Goal: Information Seeking & Learning: Find specific fact

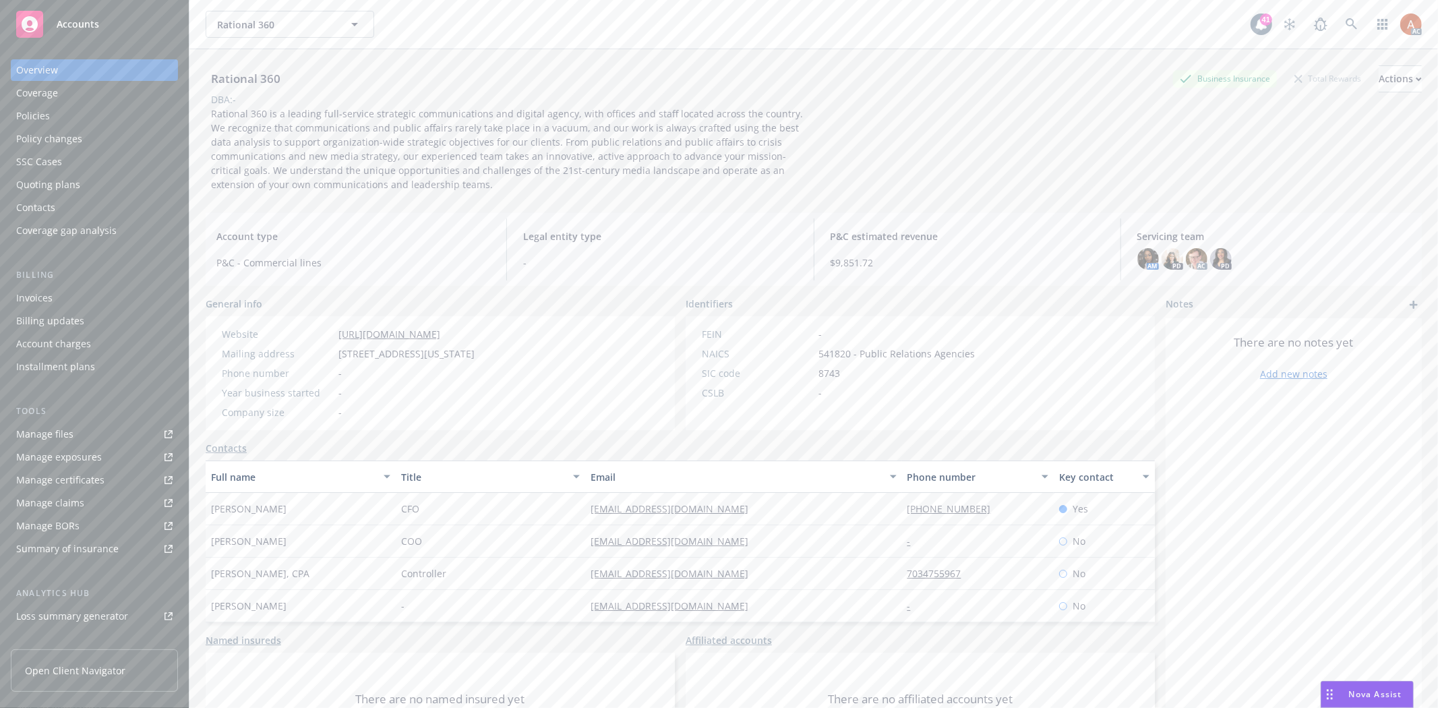
click at [29, 106] on div "Policies" at bounding box center [33, 116] width 34 height 22
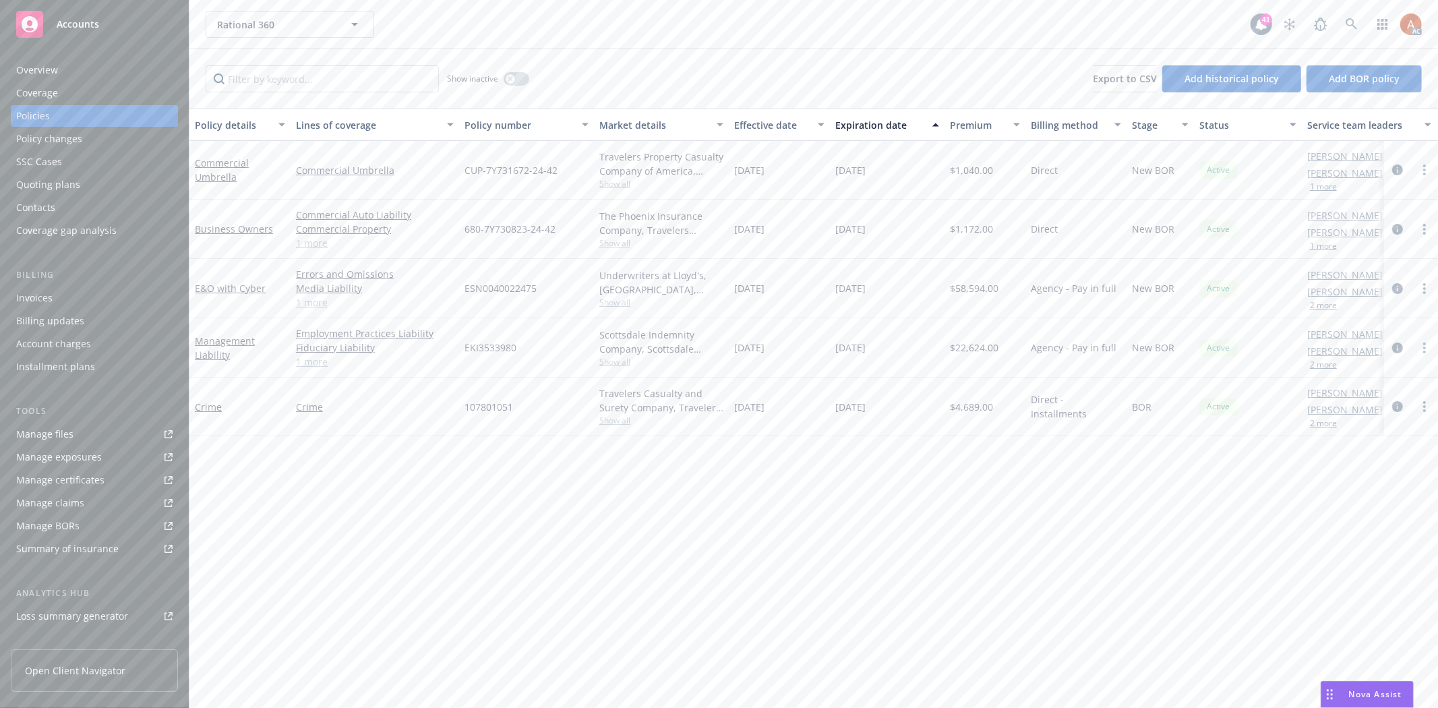
click at [309, 237] on link "1 more" at bounding box center [375, 243] width 158 height 14
drag, startPoint x: 726, startPoint y: 239, endPoint x: 958, endPoint y: 230, distance: 232.1
click at [958, 230] on div "Business Owners Commercial Auto Liability Commercial Property General Liability…" at bounding box center [840, 237] width 1302 height 74
click at [869, 254] on div "[DATE]" at bounding box center [887, 237] width 115 height 74
click at [1397, 233] on icon "circleInformation" at bounding box center [1398, 236] width 11 height 11
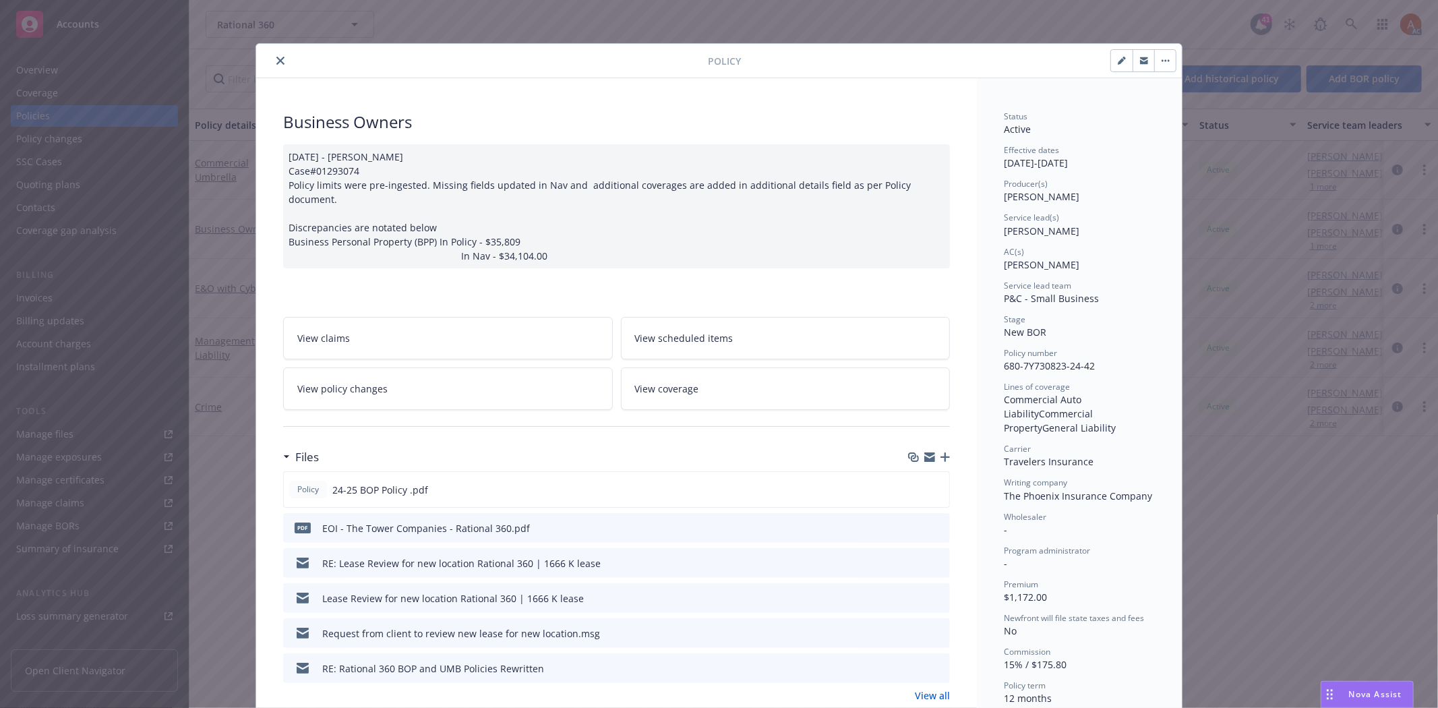
click at [277, 57] on icon "close" at bounding box center [280, 61] width 8 height 8
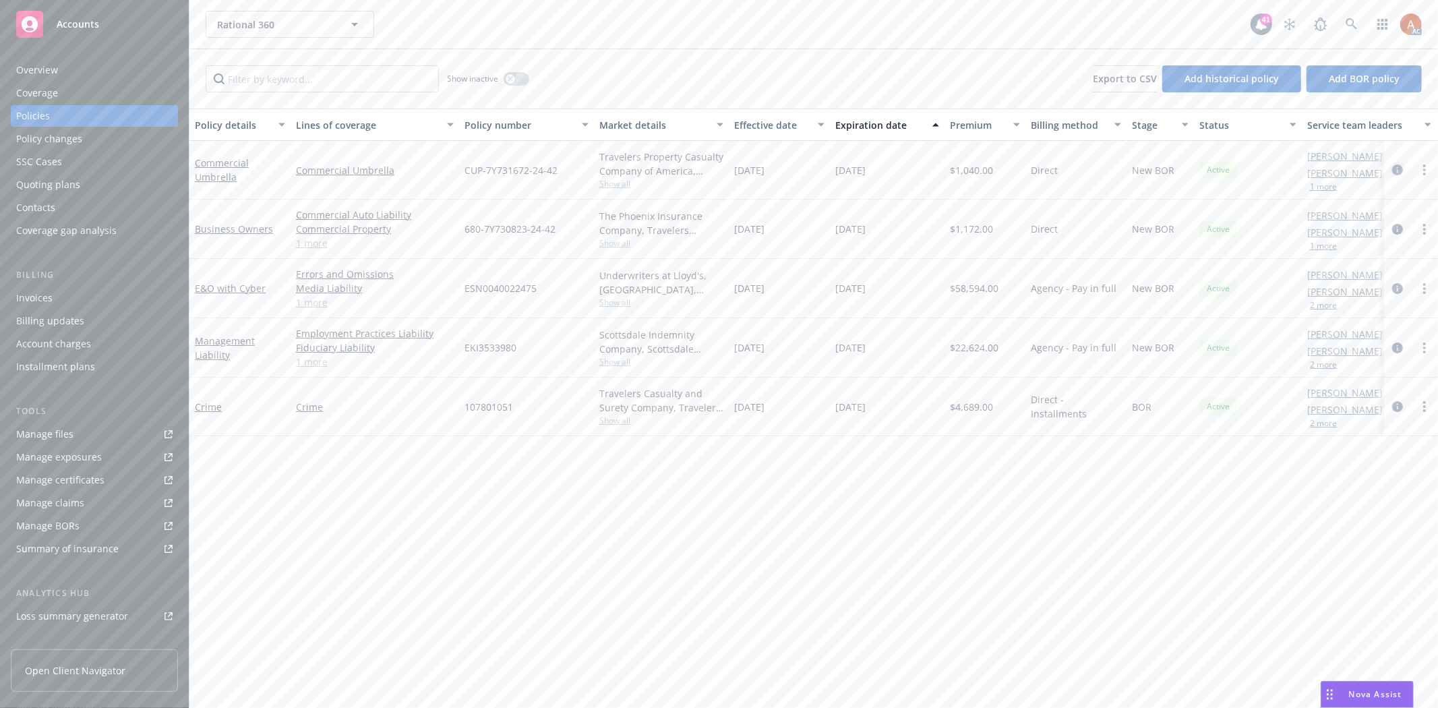
click at [1399, 169] on icon "circleInformation" at bounding box center [1398, 170] width 11 height 11
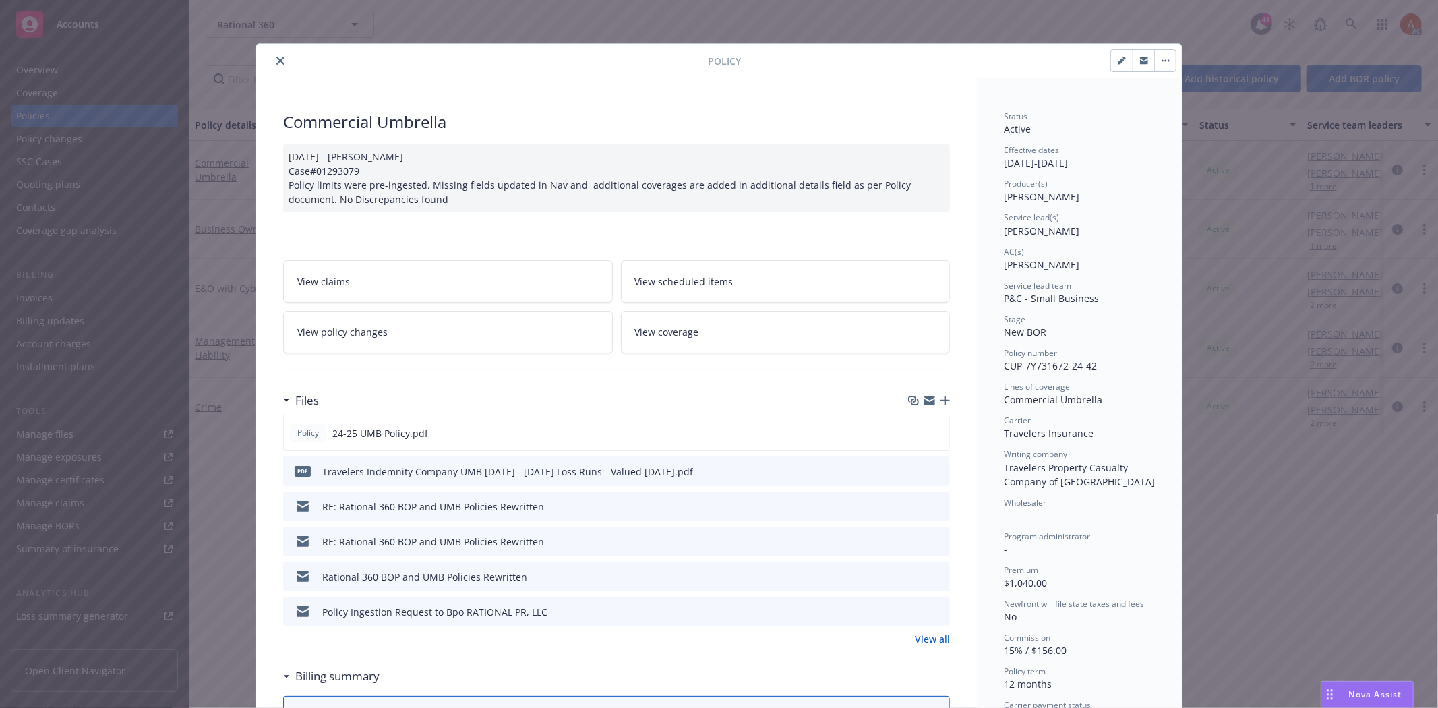
click at [933, 638] on link "View all" at bounding box center [932, 639] width 35 height 14
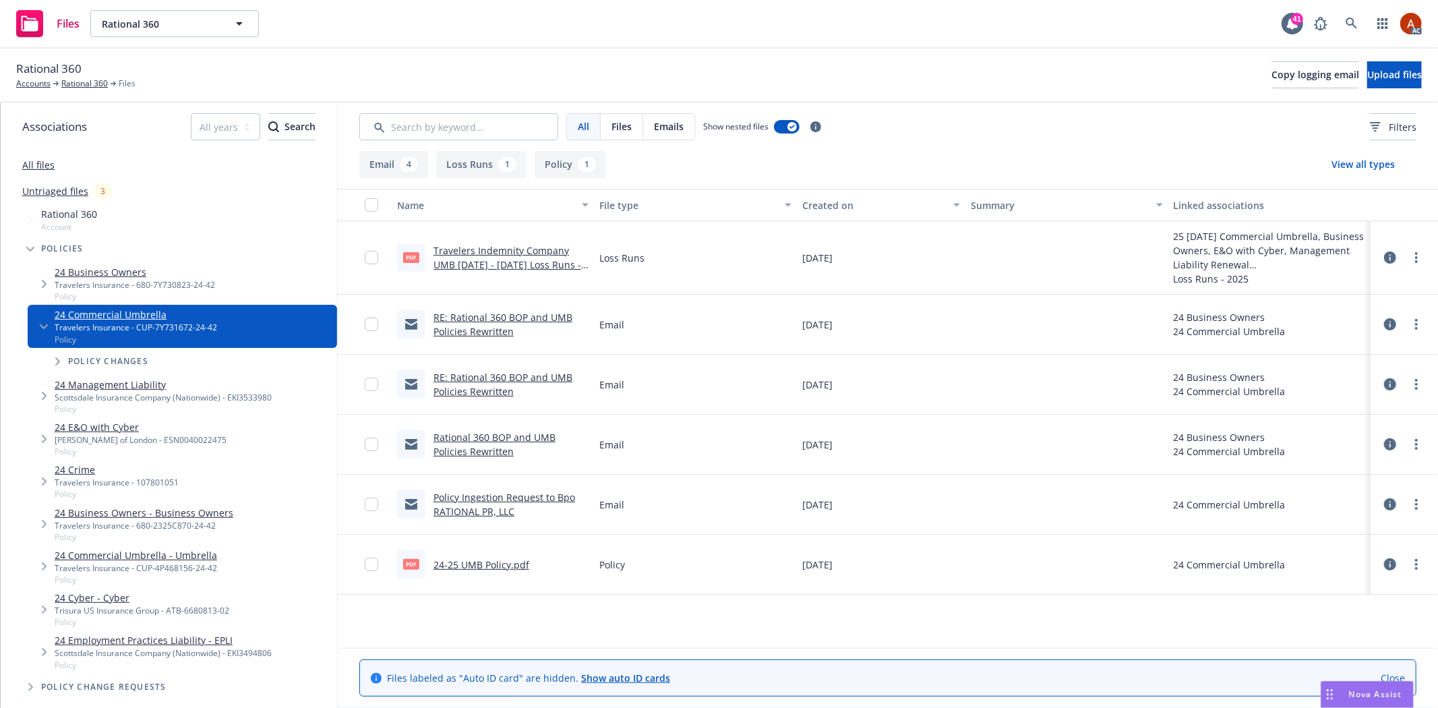
click at [577, 171] on button "Policy 1" at bounding box center [570, 164] width 71 height 27
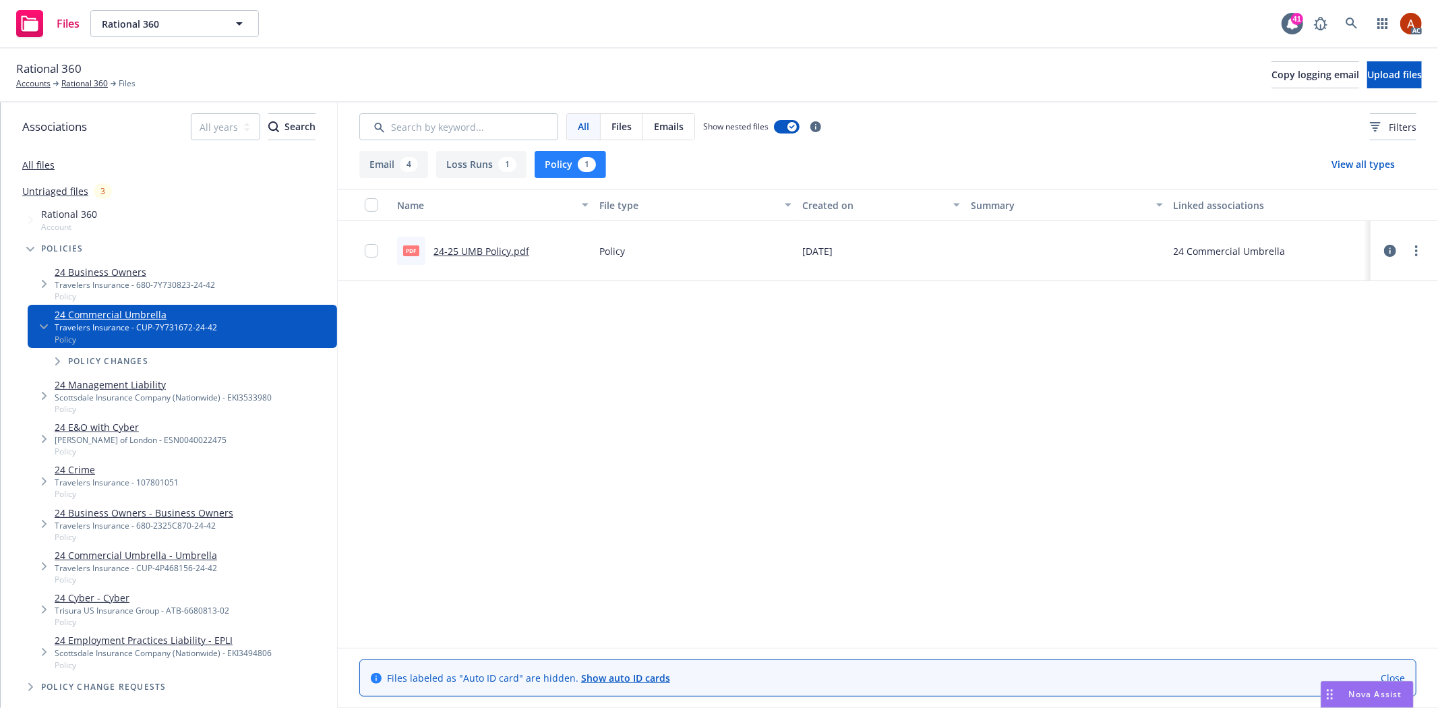
click at [572, 164] on button "Policy 1" at bounding box center [570, 164] width 71 height 27
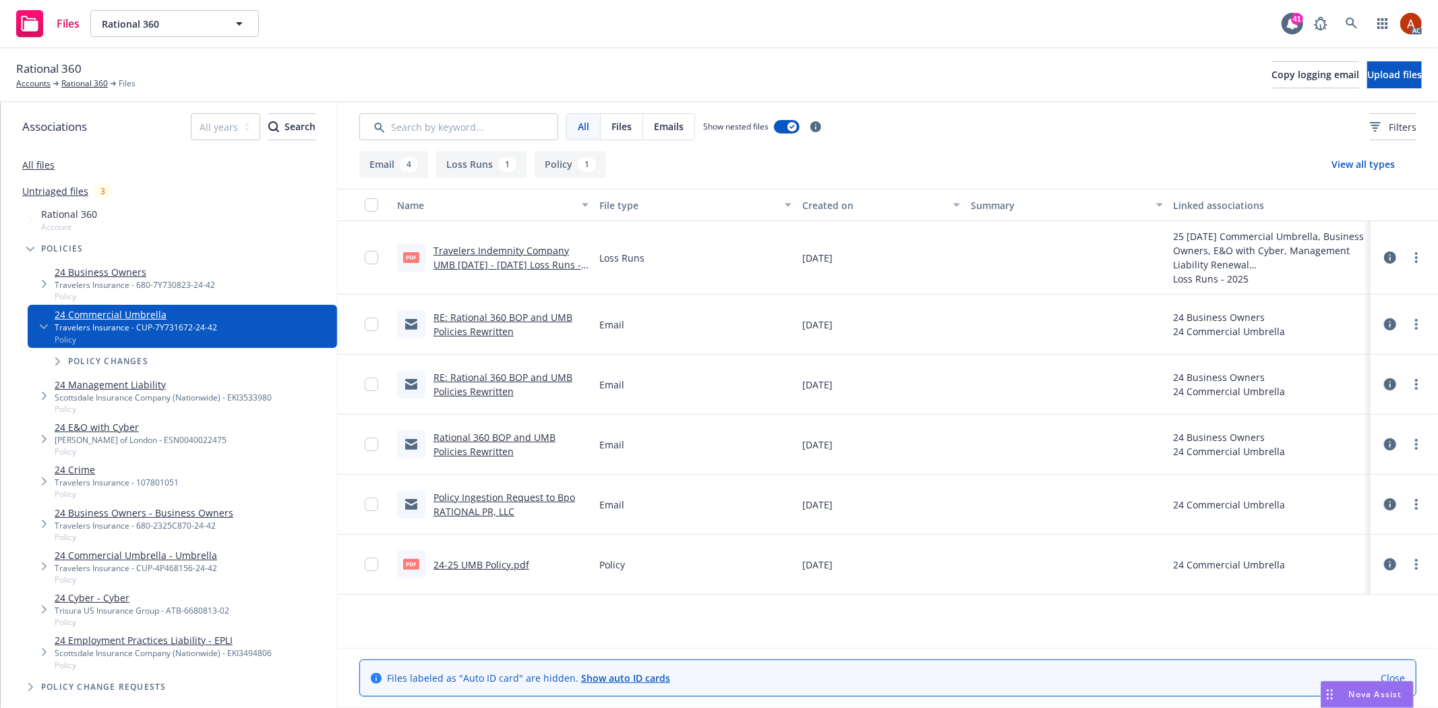
click at [574, 160] on button "Policy 1" at bounding box center [570, 164] width 71 height 27
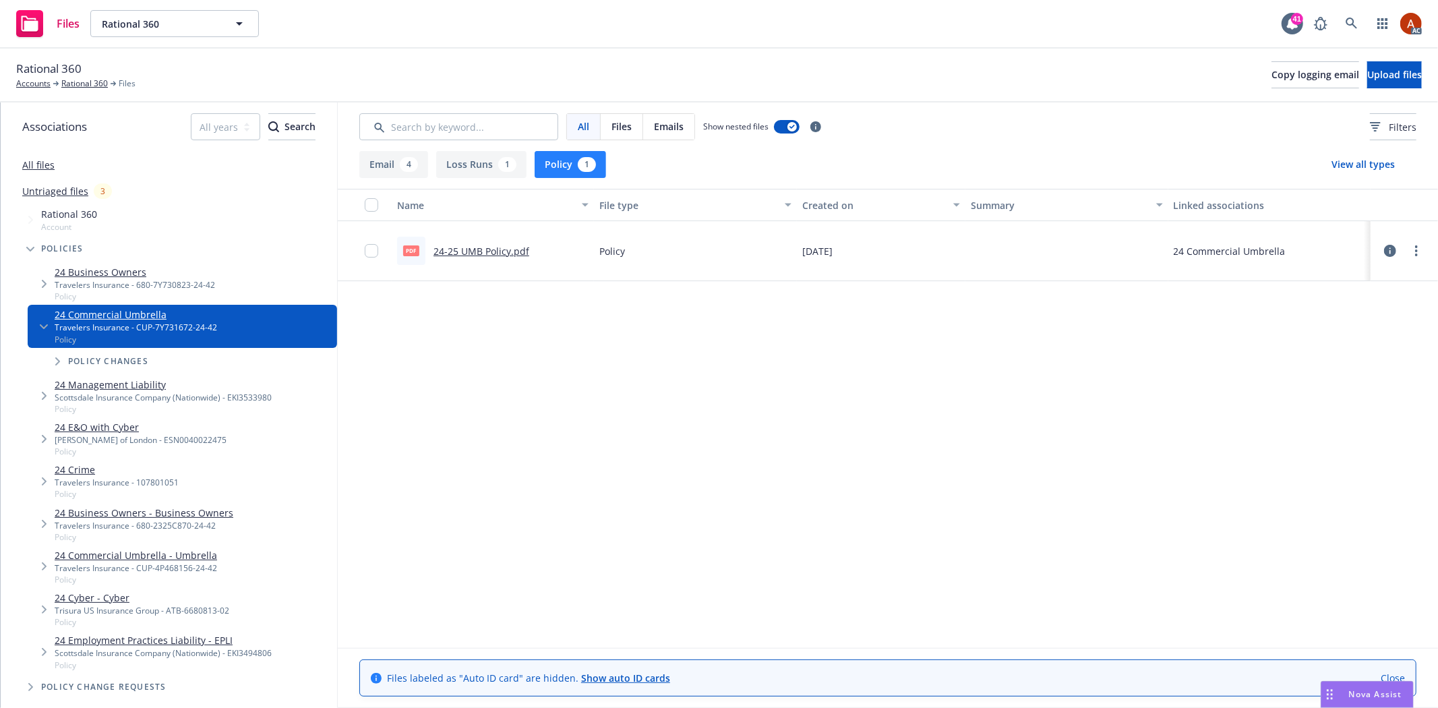
click at [461, 251] on link "24-25 UMB Policy.pdf" at bounding box center [482, 251] width 96 height 13
click at [77, 82] on link "Rational 360" at bounding box center [84, 84] width 47 height 12
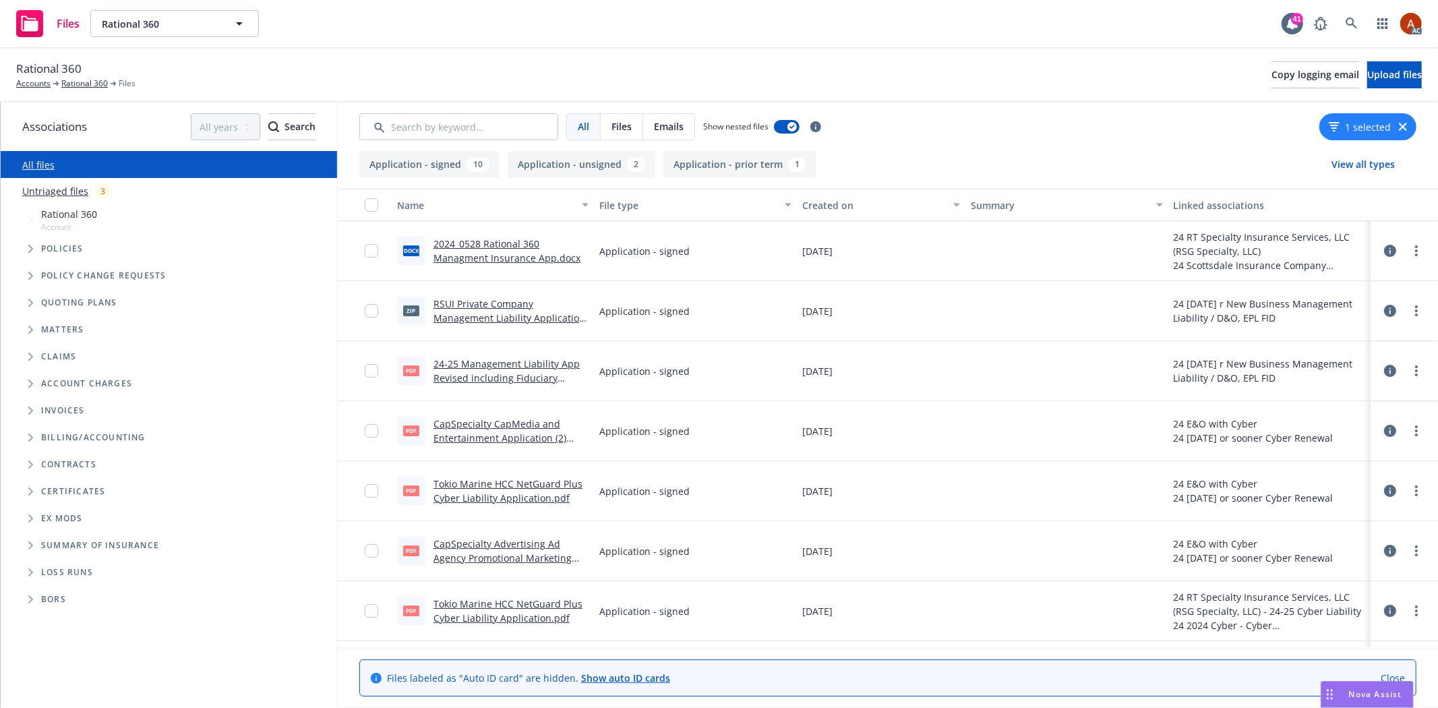
click at [729, 167] on button "Application - prior term 1" at bounding box center [740, 164] width 153 height 27
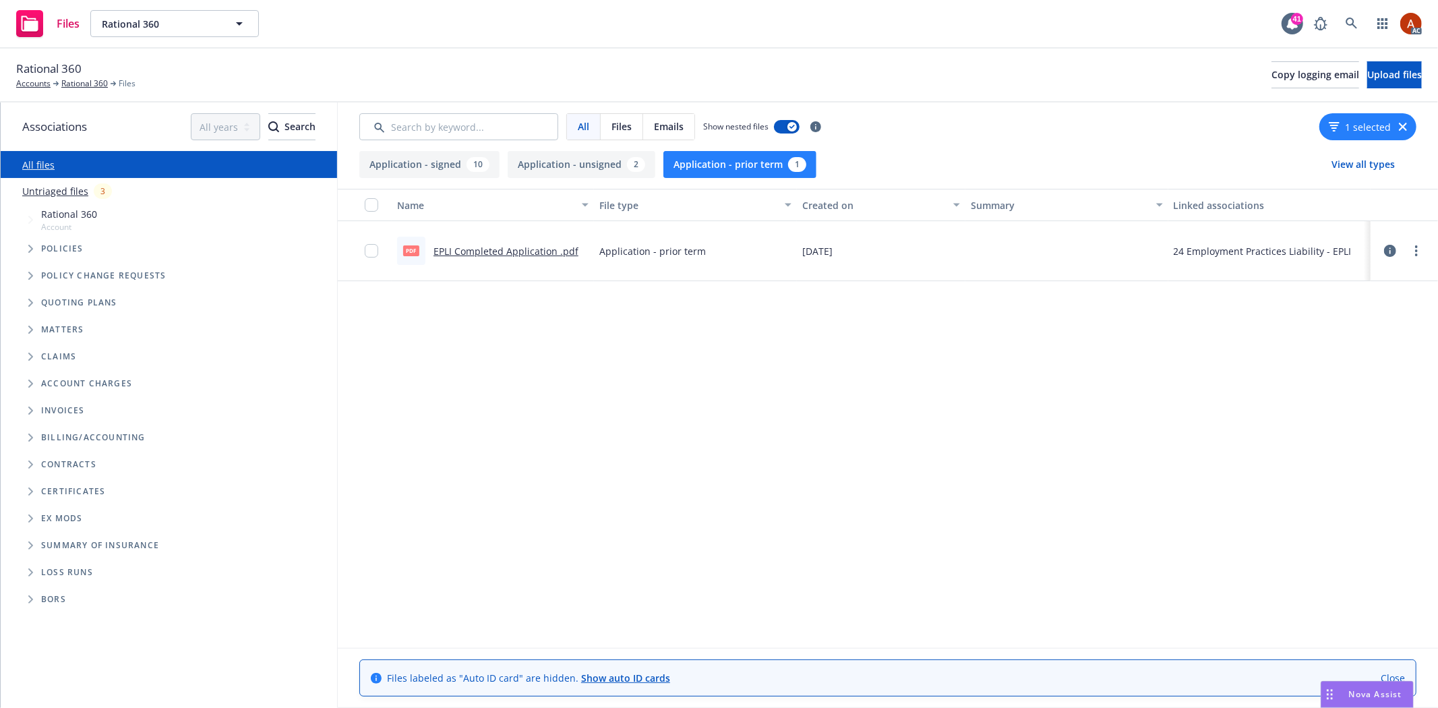
click at [560, 173] on button "Application - unsigned 2" at bounding box center [582, 164] width 148 height 27
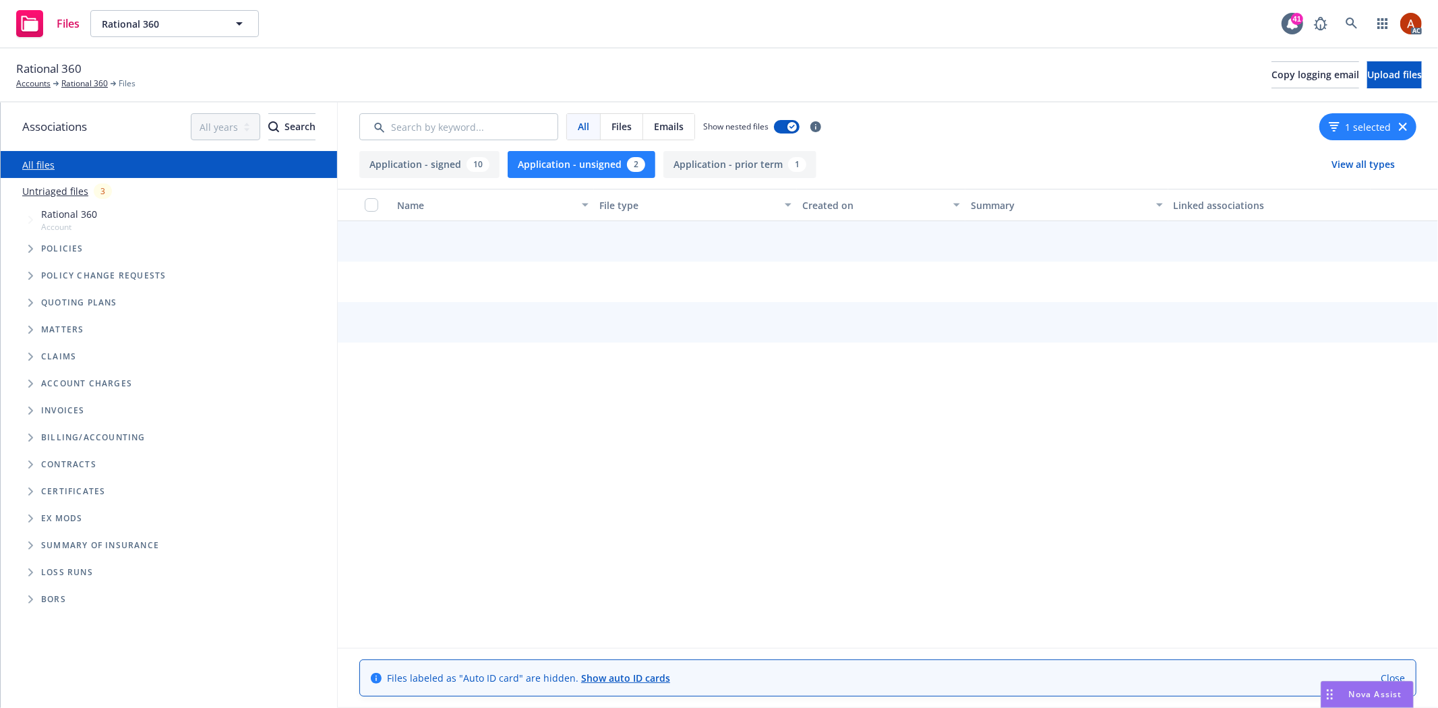
click at [423, 172] on button "Application - signed 10" at bounding box center [429, 164] width 140 height 27
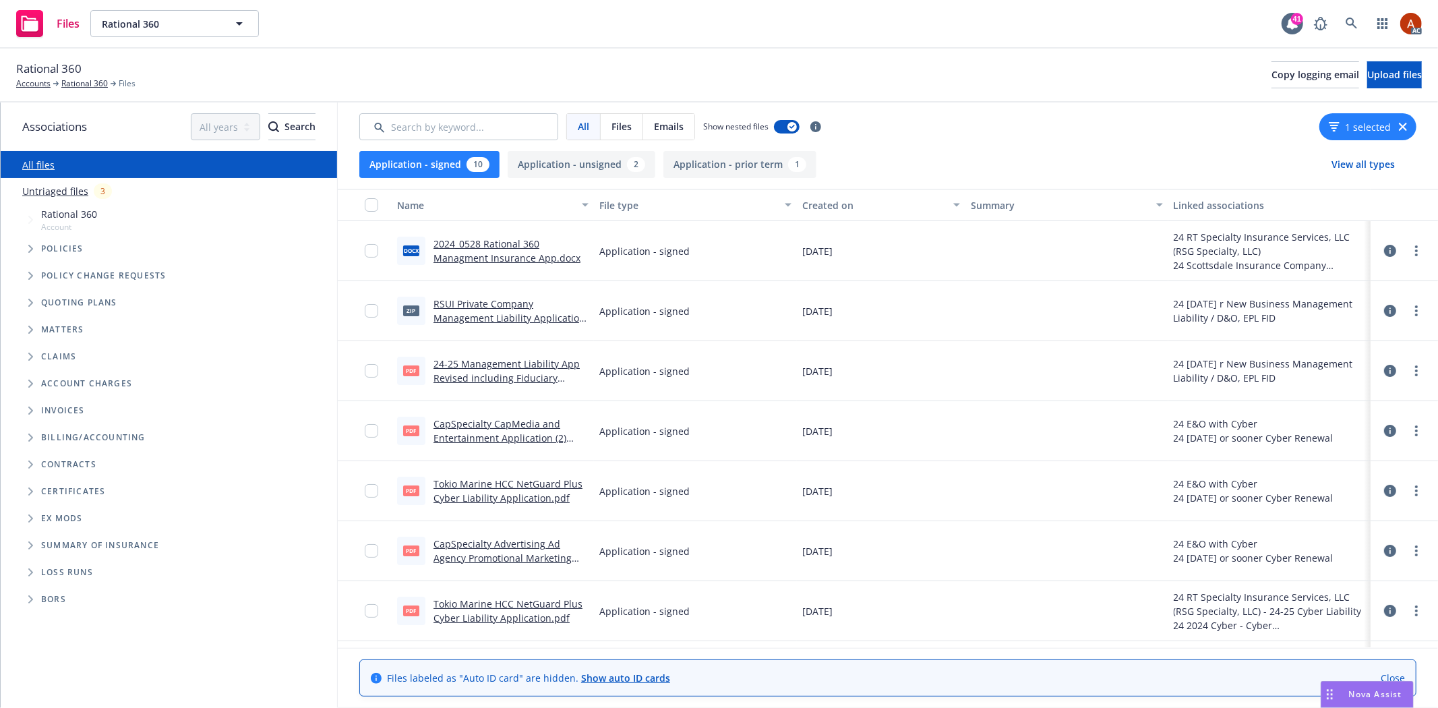
click at [469, 169] on div "10" at bounding box center [478, 164] width 23 height 15
click at [910, 140] on div "All Files Emails Show nested files 1 selected" at bounding box center [887, 126] width 1057 height 27
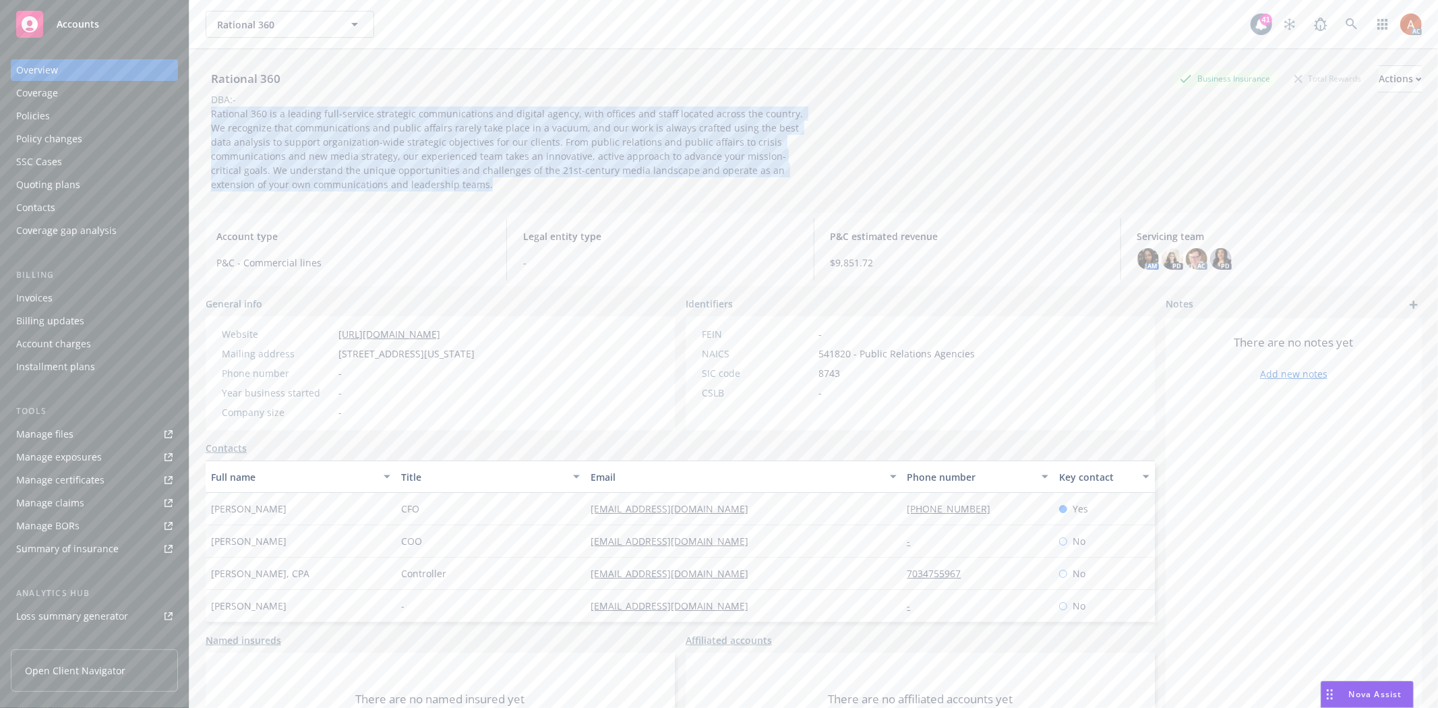
drag, startPoint x: 212, startPoint y: 115, endPoint x: 461, endPoint y: 198, distance: 262.1
click at [461, 198] on div "Rational 360 Business Insurance Total Rewards Actions DBA: - Rational 360 is a …" at bounding box center [814, 125] width 1217 height 153
copy span "Rational 360 is a leading full-service strategic communications and digital age…"
click at [68, 455] on div "Manage exposures" at bounding box center [59, 457] width 86 height 22
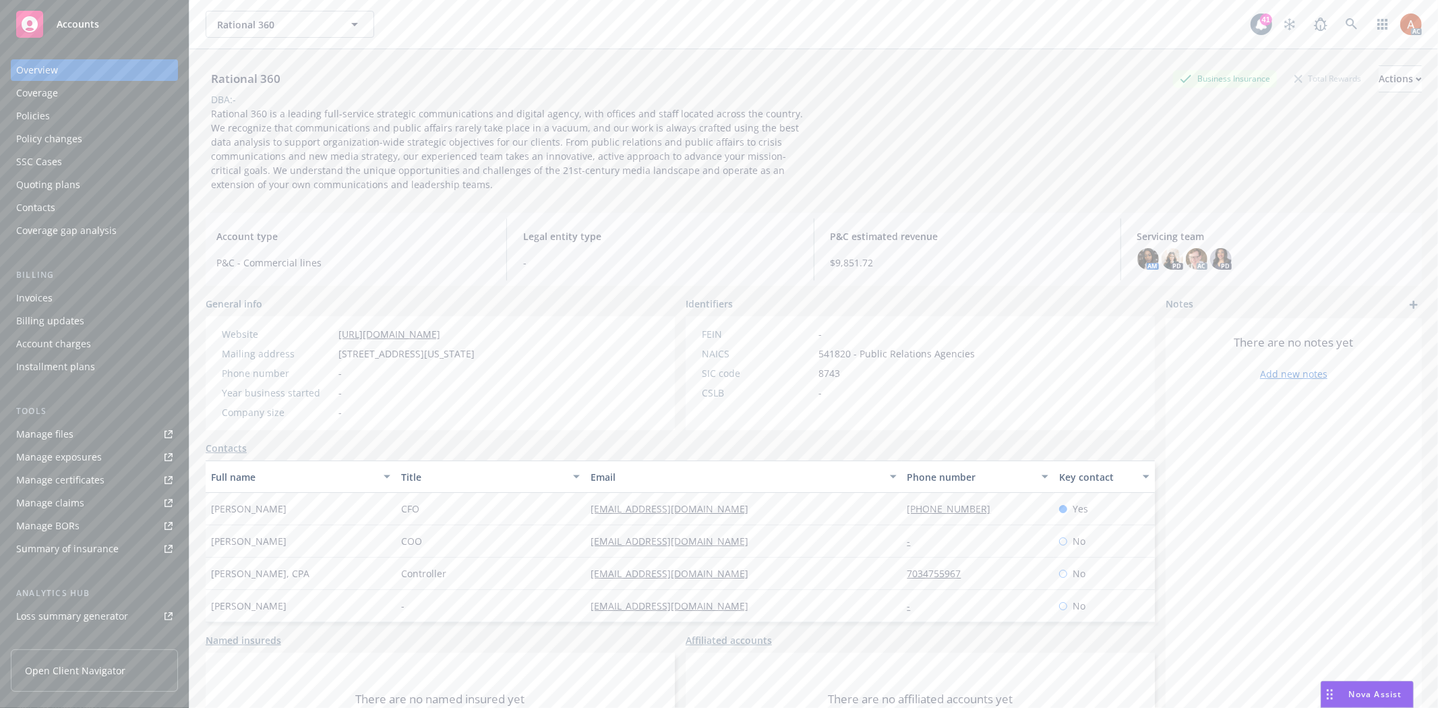
click at [358, 494] on div "[PERSON_NAME]" at bounding box center [301, 509] width 190 height 32
drag, startPoint x: 204, startPoint y: 503, endPoint x: 304, endPoint y: 506, distance: 100.5
click at [304, 506] on div "Rational 360 Business Insurance Total Rewards Actions DBA: - Rational 360 is a …" at bounding box center [813, 403] width 1249 height 708
copy span "[PERSON_NAME]"
click at [403, 508] on span "CFO" at bounding box center [410, 509] width 18 height 14
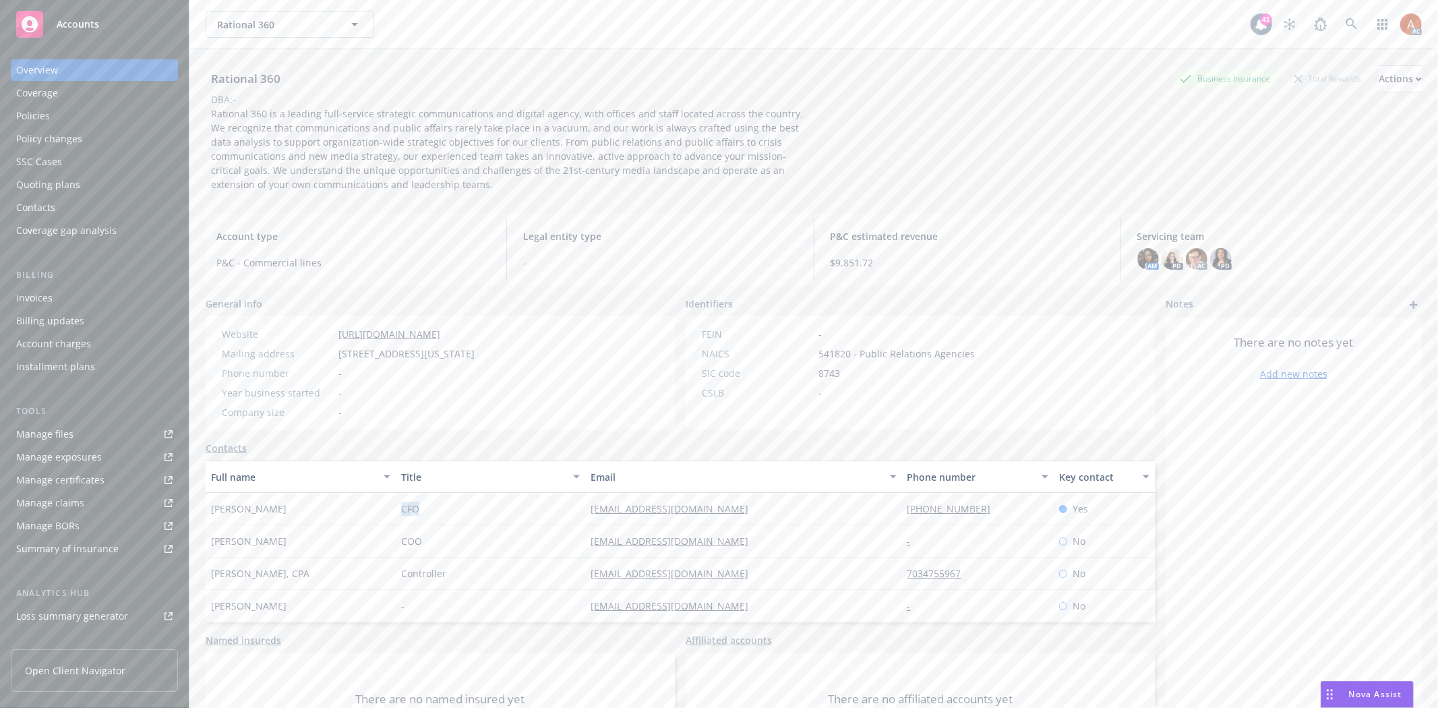
click at [403, 508] on span "CFO" at bounding box center [410, 509] width 18 height 14
copy span "CFO"
click at [34, 115] on div "Policies" at bounding box center [33, 116] width 34 height 22
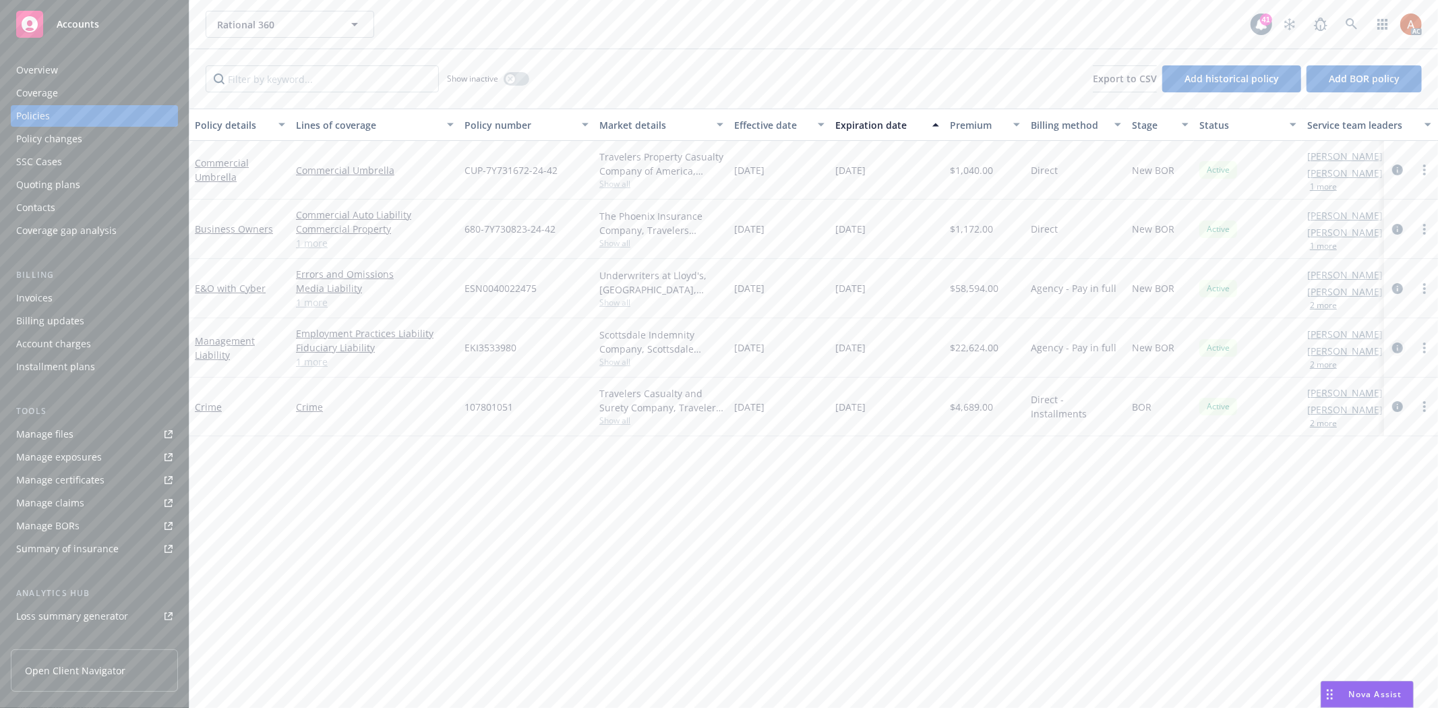
click at [1393, 349] on icon "circleInformation" at bounding box center [1398, 348] width 11 height 11
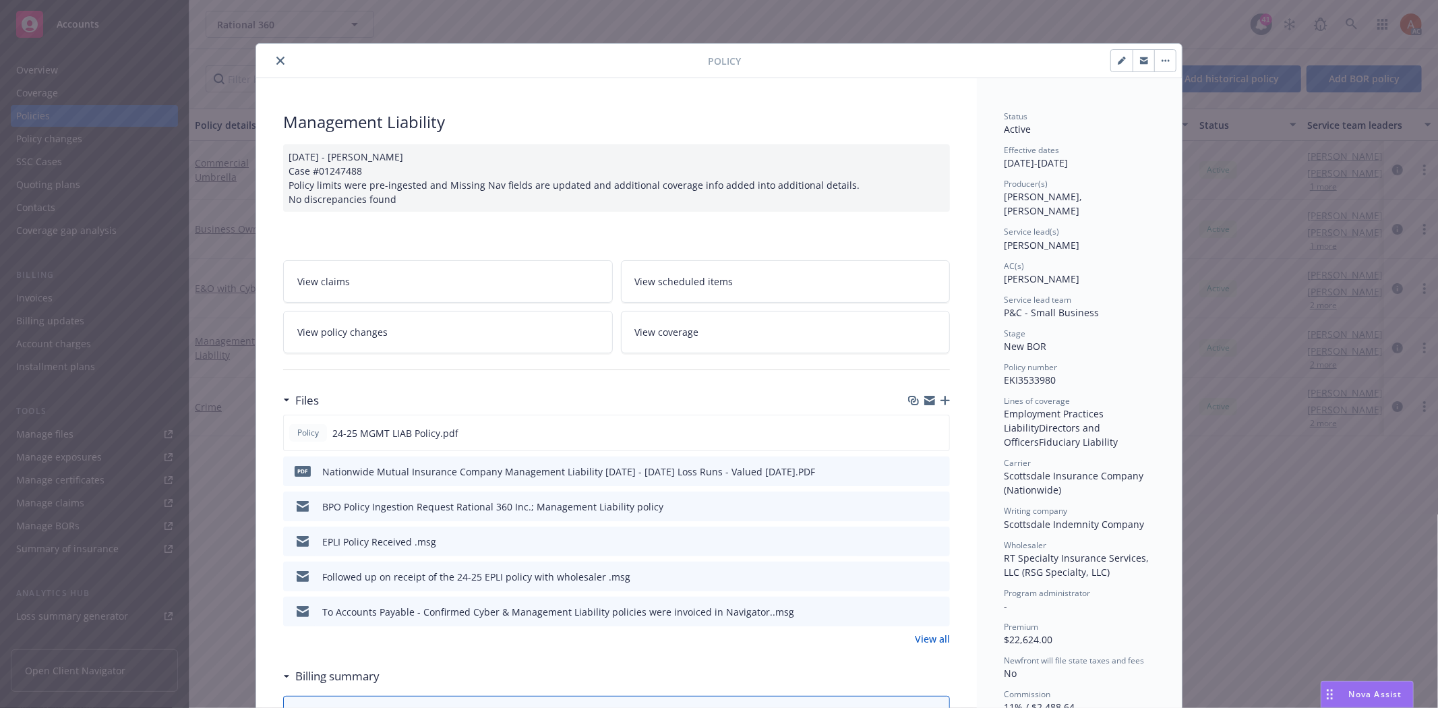
click at [925, 641] on link "View all" at bounding box center [932, 639] width 35 height 14
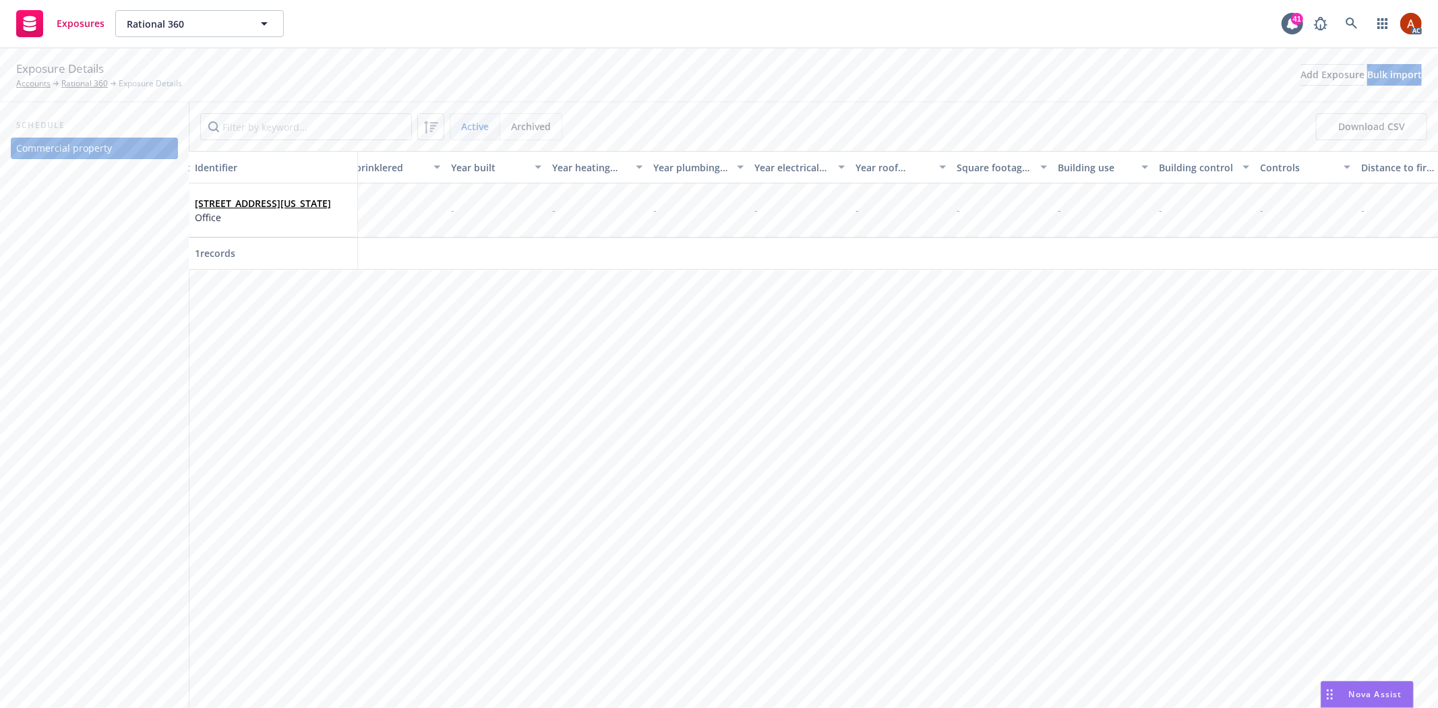
scroll to position [0, 2928]
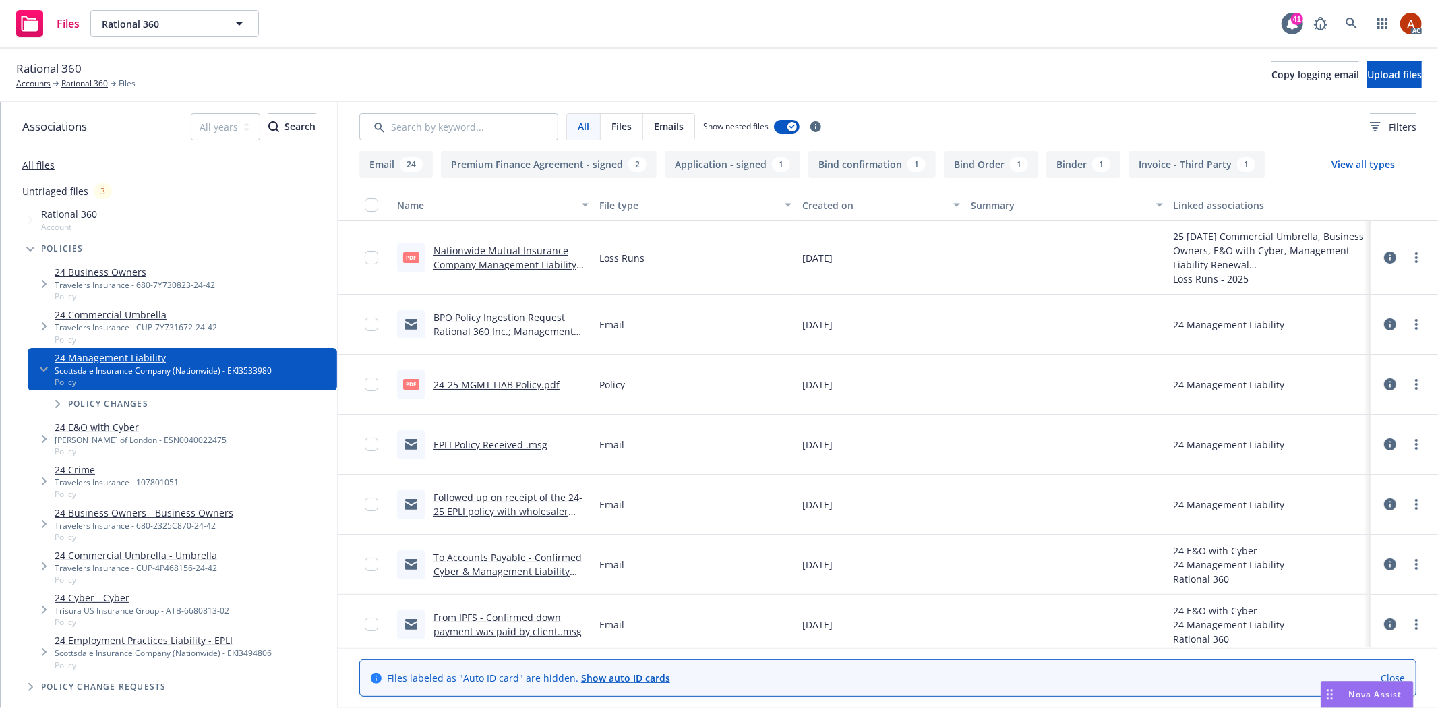
click at [724, 163] on button "Application - signed 1" at bounding box center [733, 164] width 136 height 27
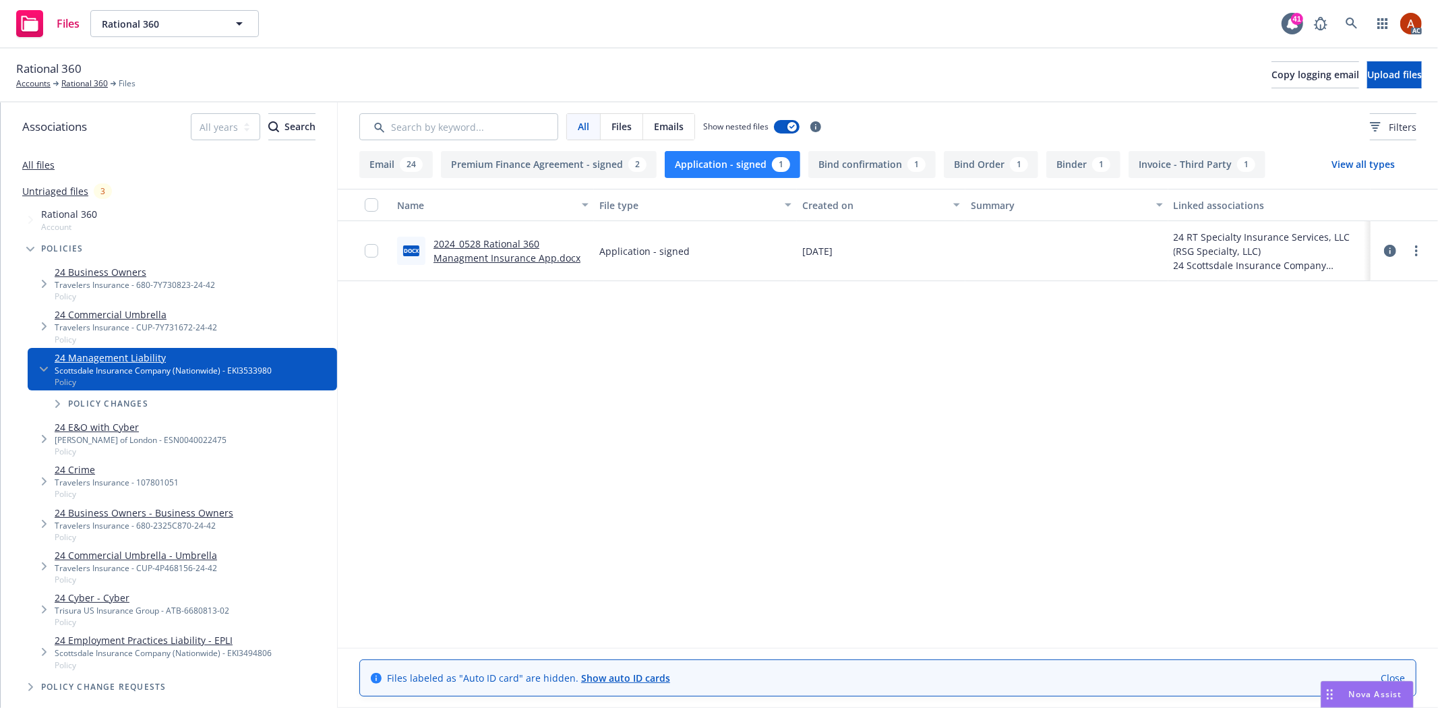
click at [488, 246] on link "2024_0528 Rational 360 Managment Insurance App.docx" at bounding box center [507, 250] width 147 height 27
click at [724, 165] on button "Application - signed 1" at bounding box center [733, 164] width 136 height 27
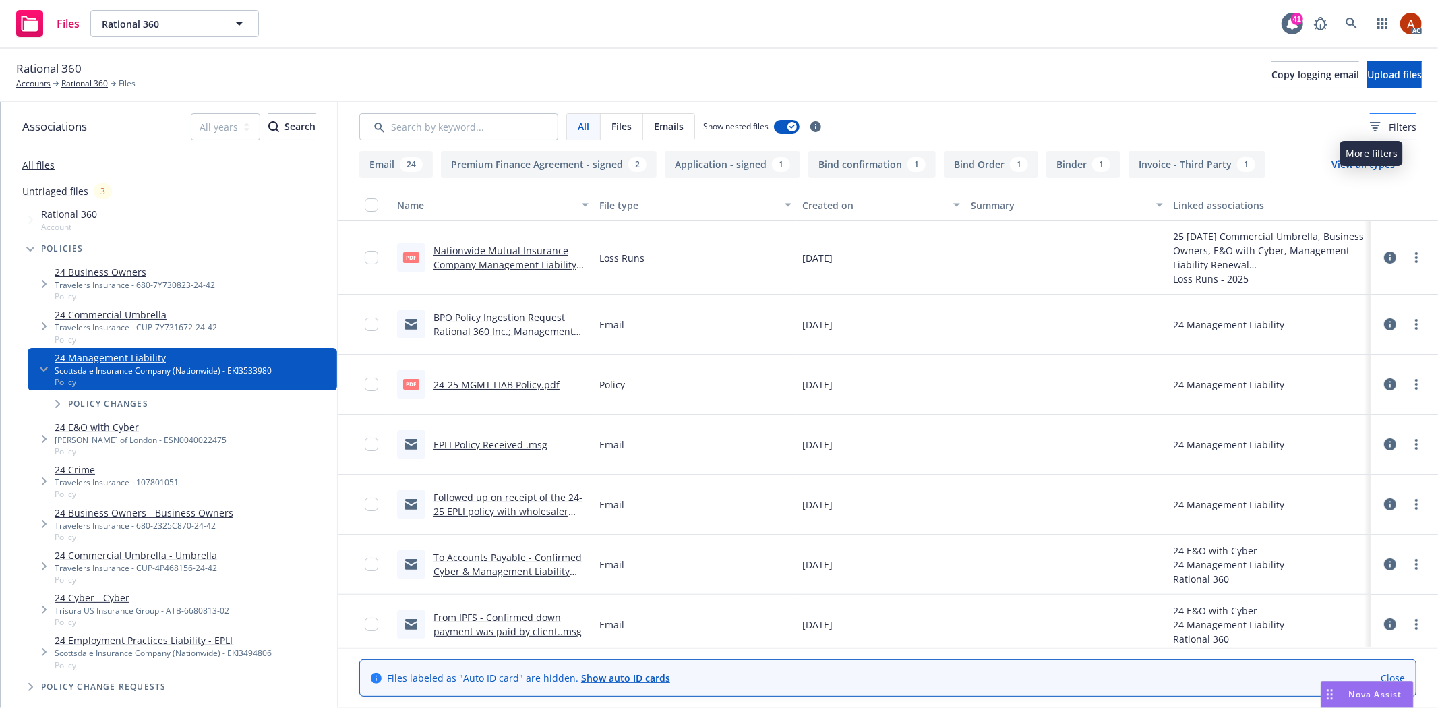
click at [1391, 129] on span "Filters" at bounding box center [1403, 127] width 28 height 14
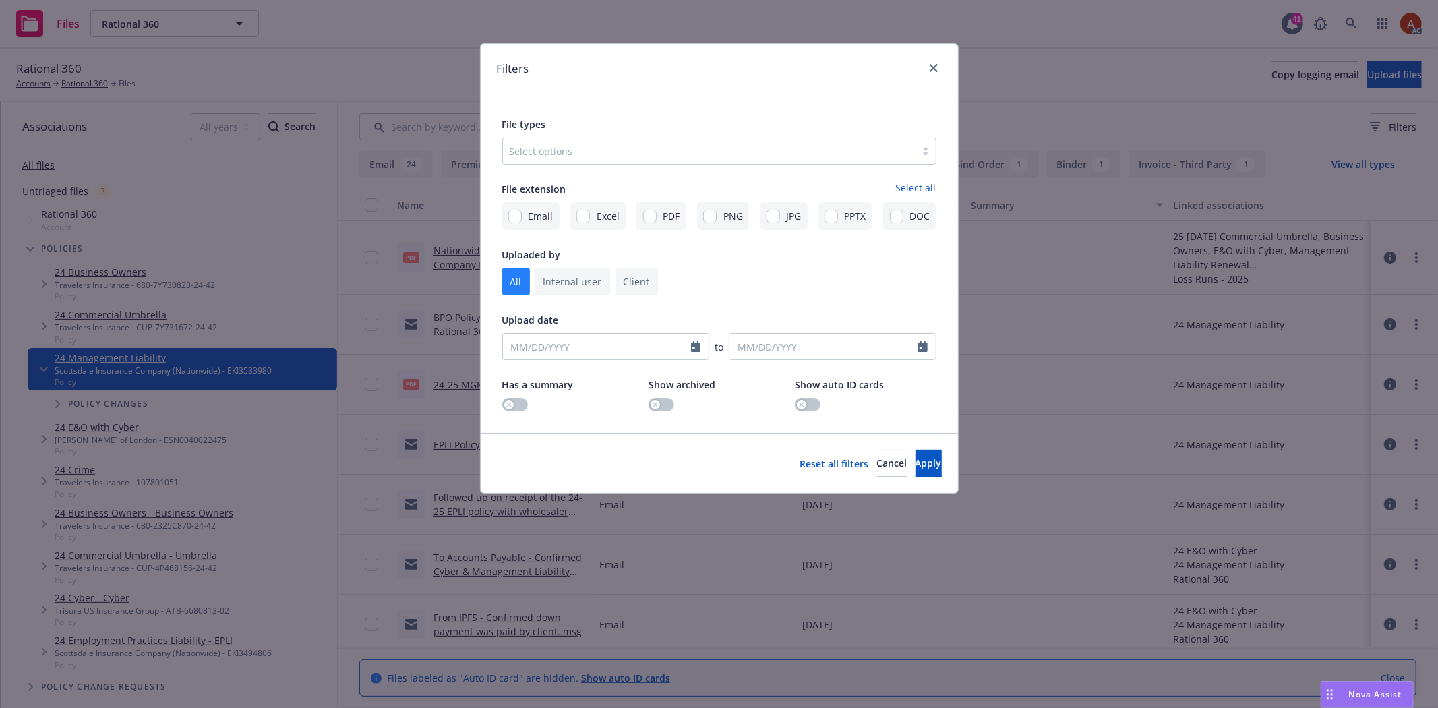
click at [628, 146] on div at bounding box center [709, 151] width 399 height 16
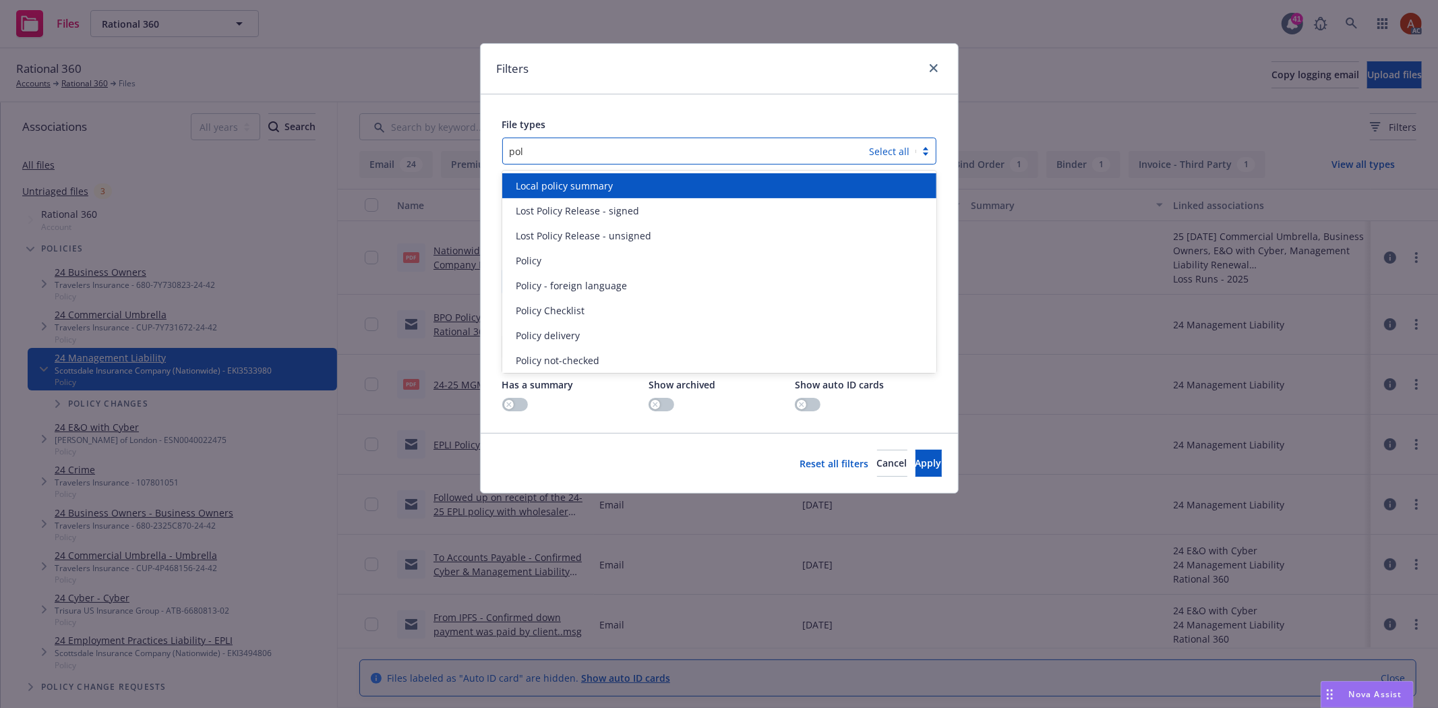
type input "poli"
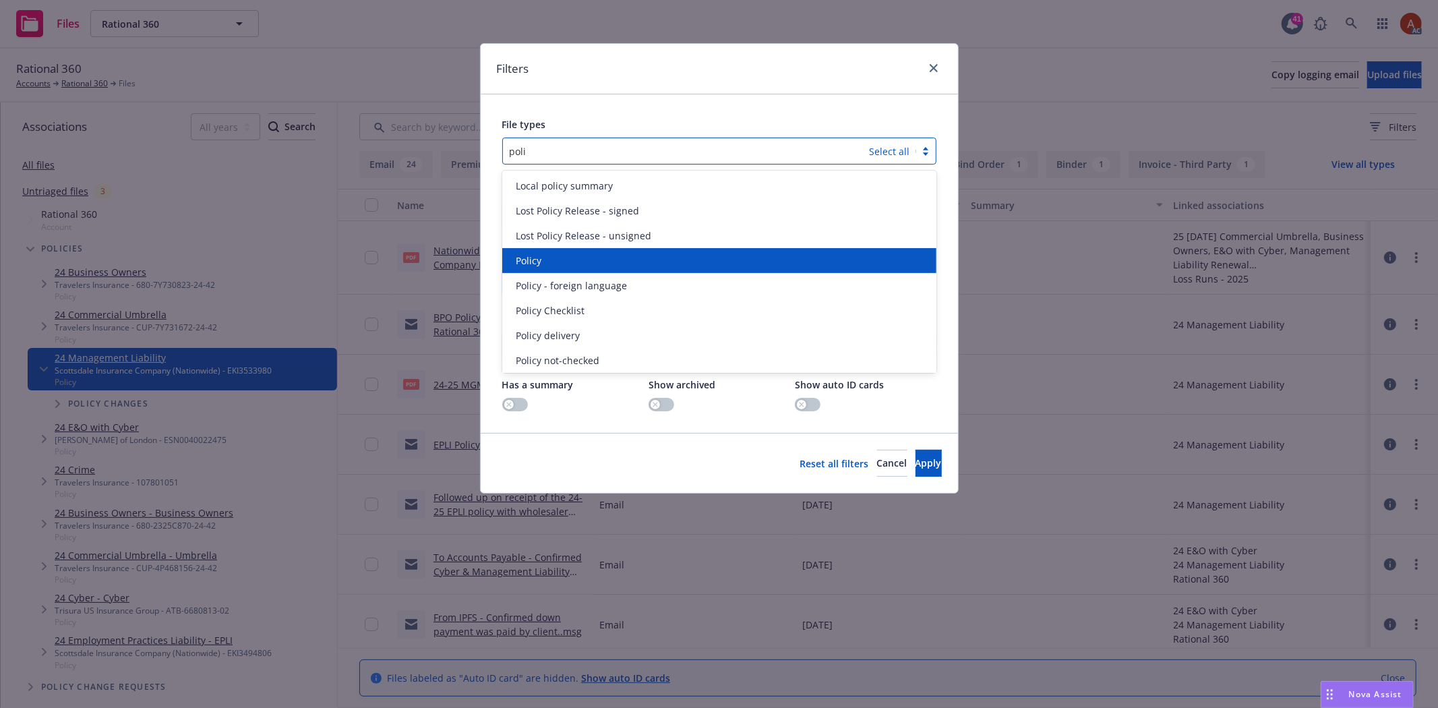
click at [547, 260] on div "Policy" at bounding box center [719, 261] width 418 height 14
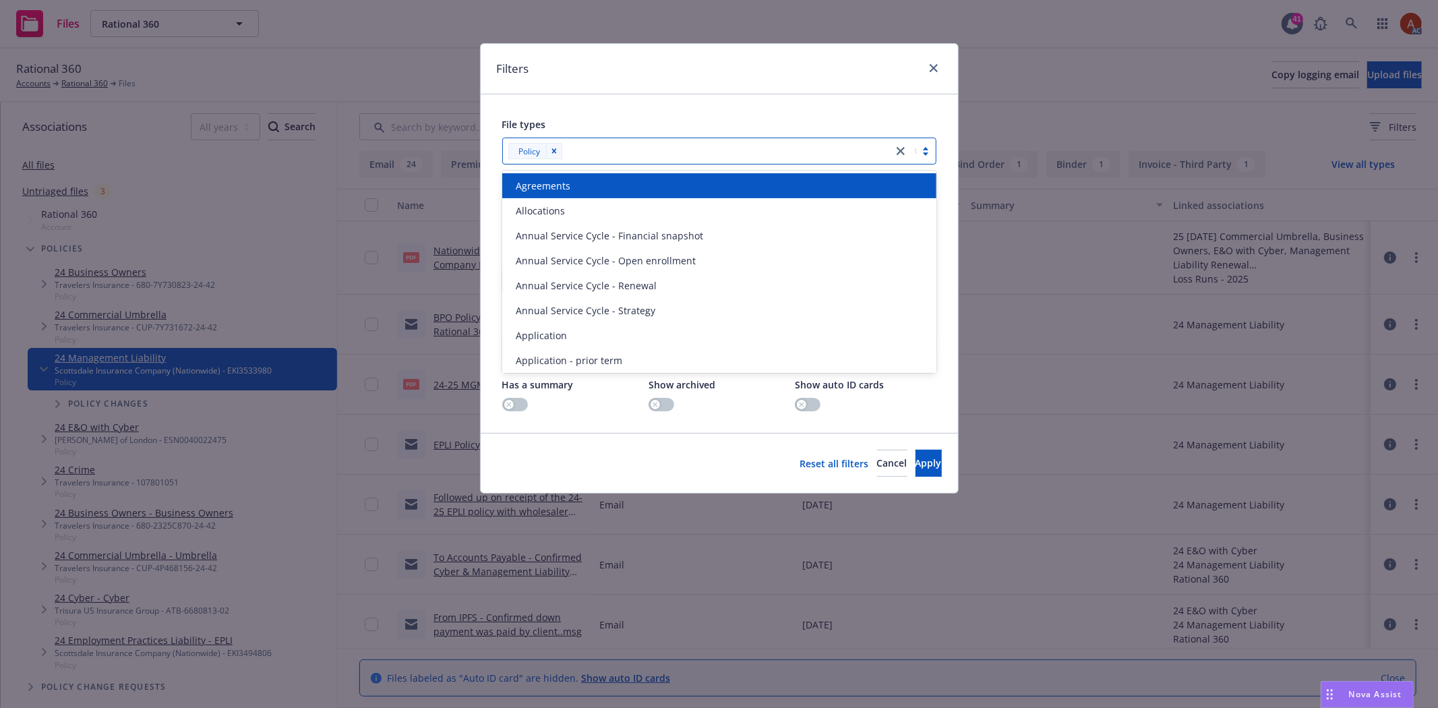
click at [616, 153] on div at bounding box center [726, 151] width 320 height 16
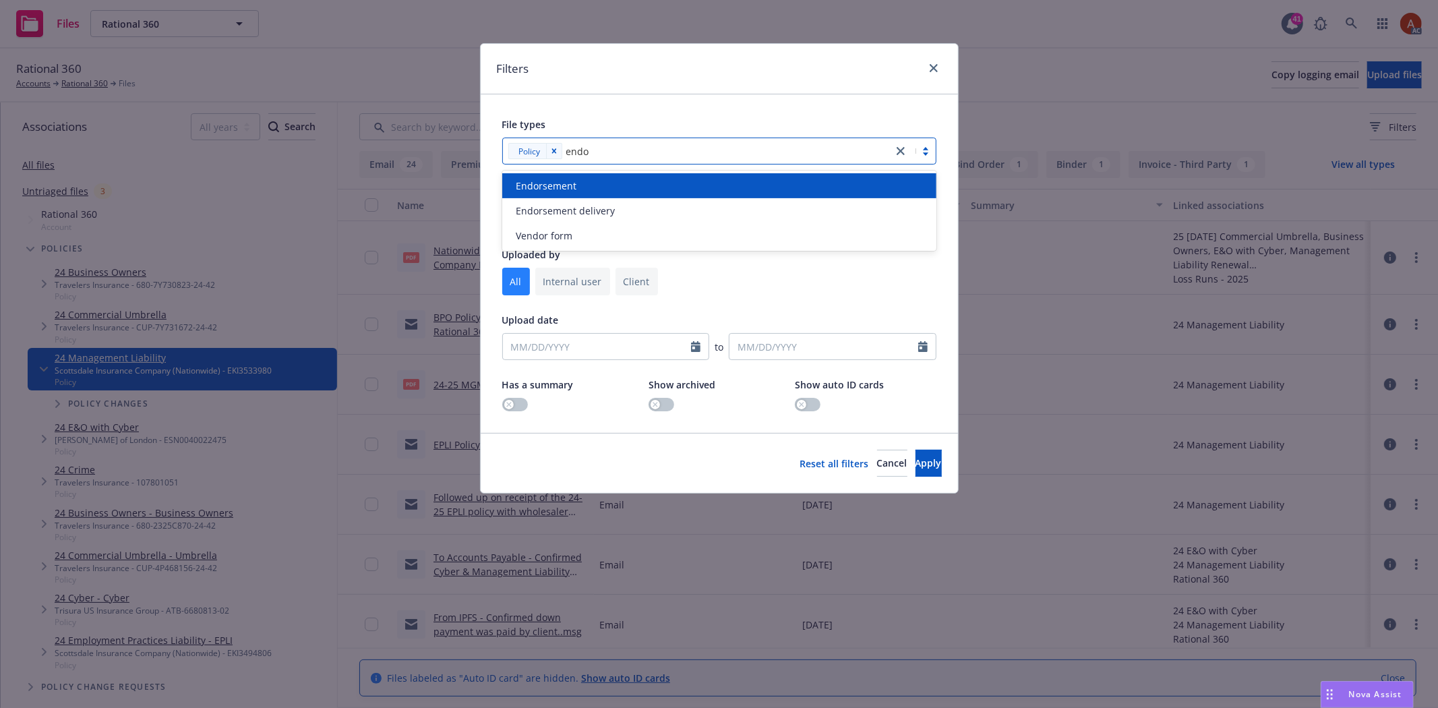
type input "endor"
click at [584, 192] on div "Endorsement" at bounding box center [719, 186] width 418 height 14
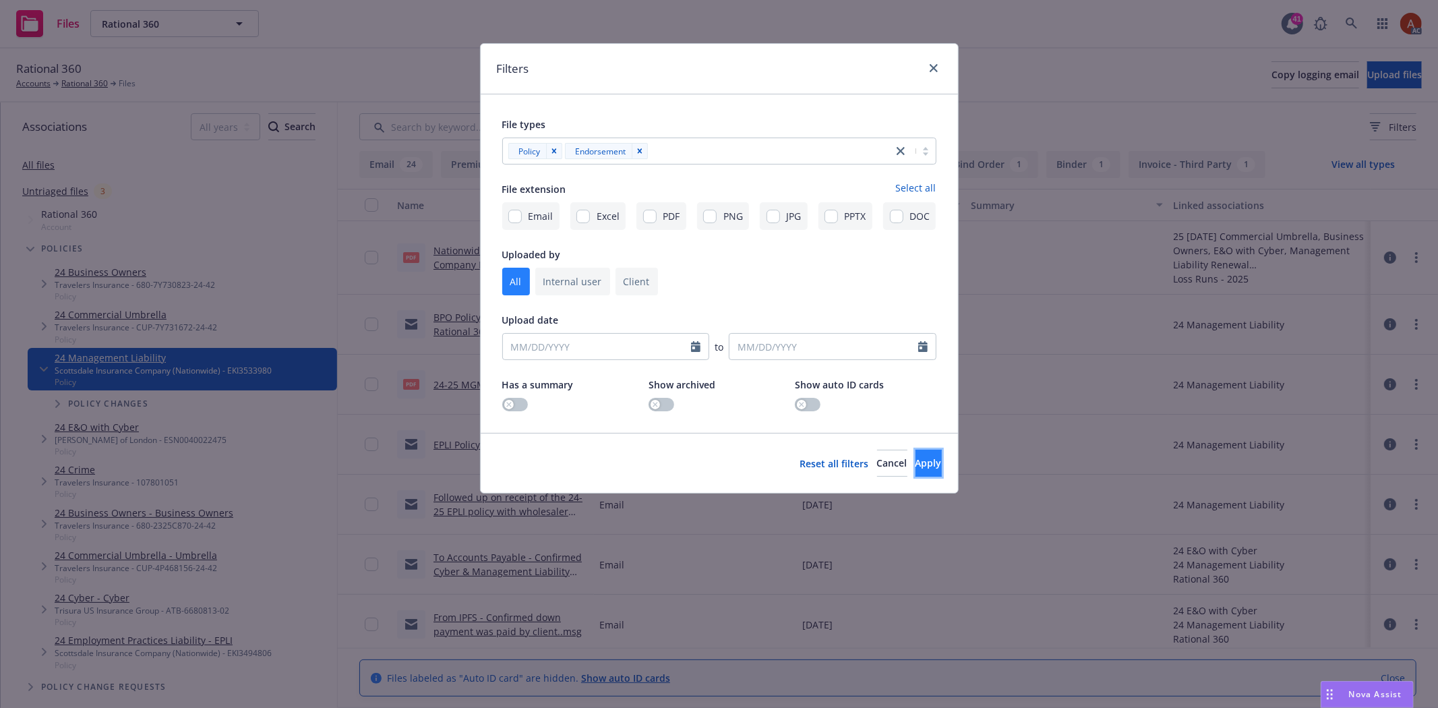
click at [916, 467] on button "Apply" at bounding box center [929, 463] width 26 height 27
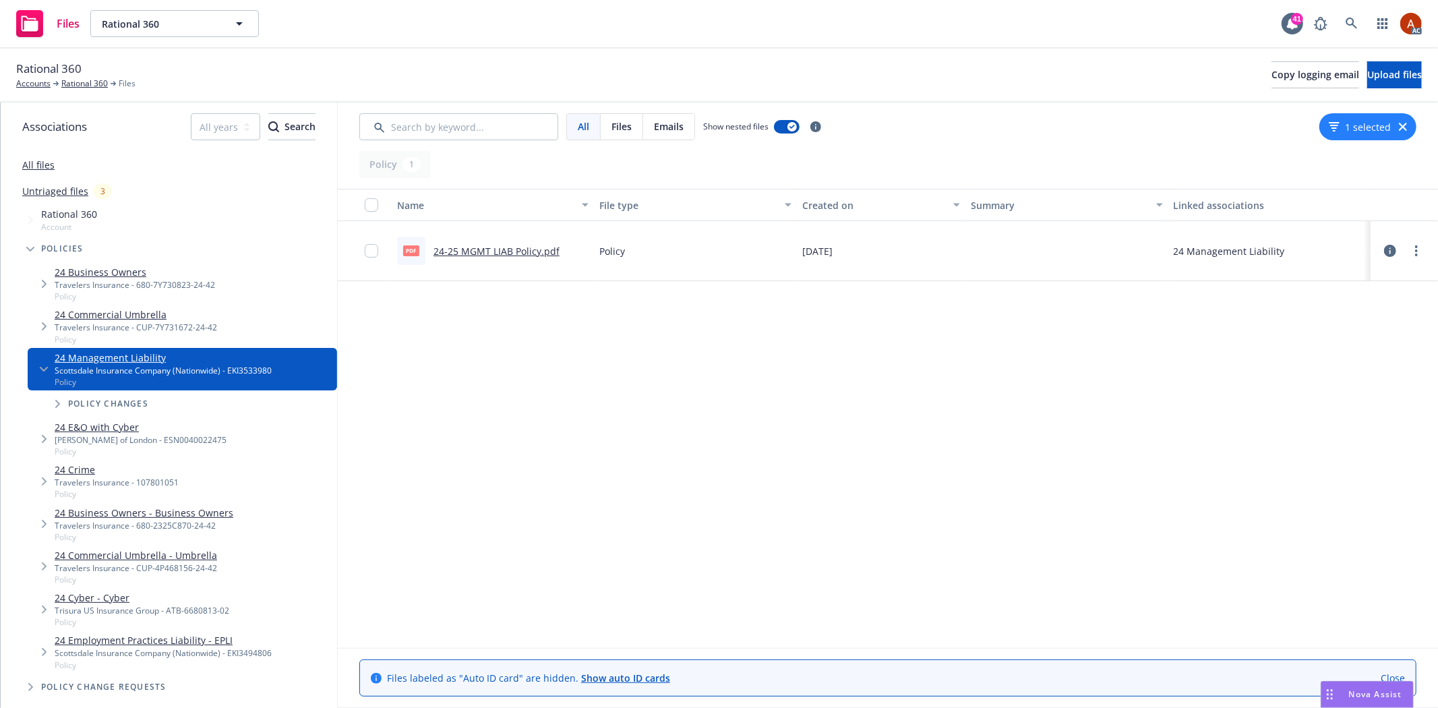
click at [521, 252] on link "24-25 MGMT LIAB Policy.pdf" at bounding box center [497, 251] width 126 height 13
click at [92, 84] on link "Rational 360" at bounding box center [84, 84] width 47 height 12
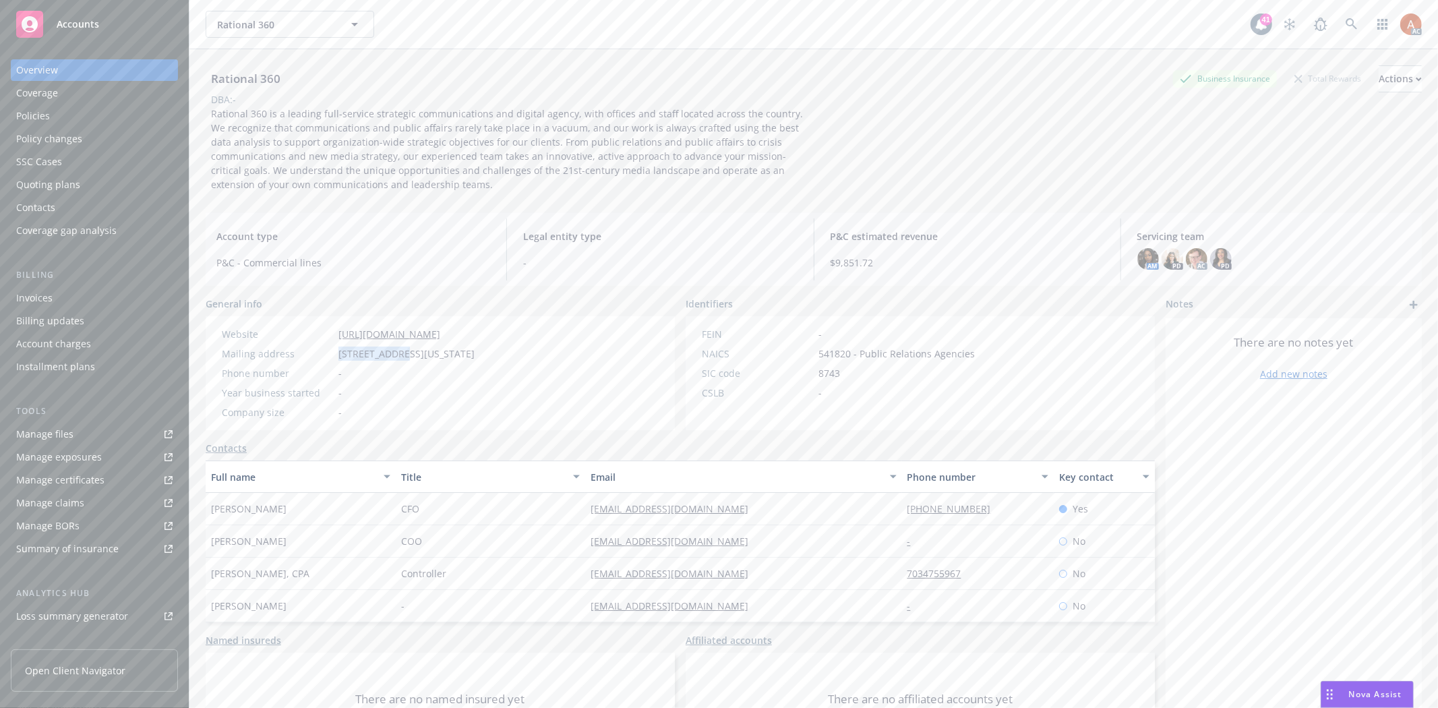
drag, startPoint x: 325, startPoint y: 354, endPoint x: 399, endPoint y: 360, distance: 73.8
click at [399, 360] on div "Mailing address 1828 L St NW, Ste 640, Washington, DC, 20036" at bounding box center [348, 354] width 264 height 14
click at [831, 360] on span "541820 - Public Relations Agencies" at bounding box center [897, 354] width 156 height 14
click at [827, 349] on span "541820 - Public Relations Agencies" at bounding box center [897, 354] width 156 height 14
click at [52, 120] on div "Policies" at bounding box center [94, 116] width 156 height 22
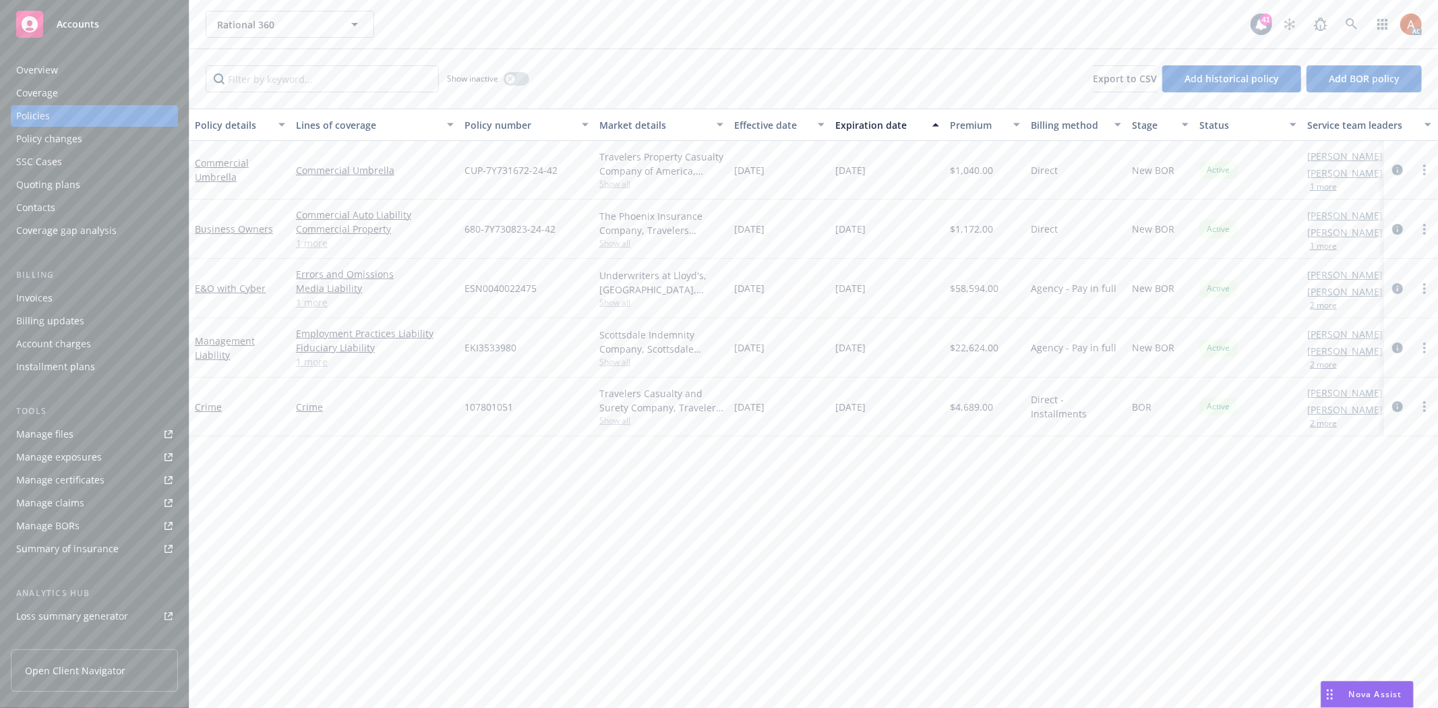
click at [49, 66] on div "Overview" at bounding box center [37, 70] width 42 height 22
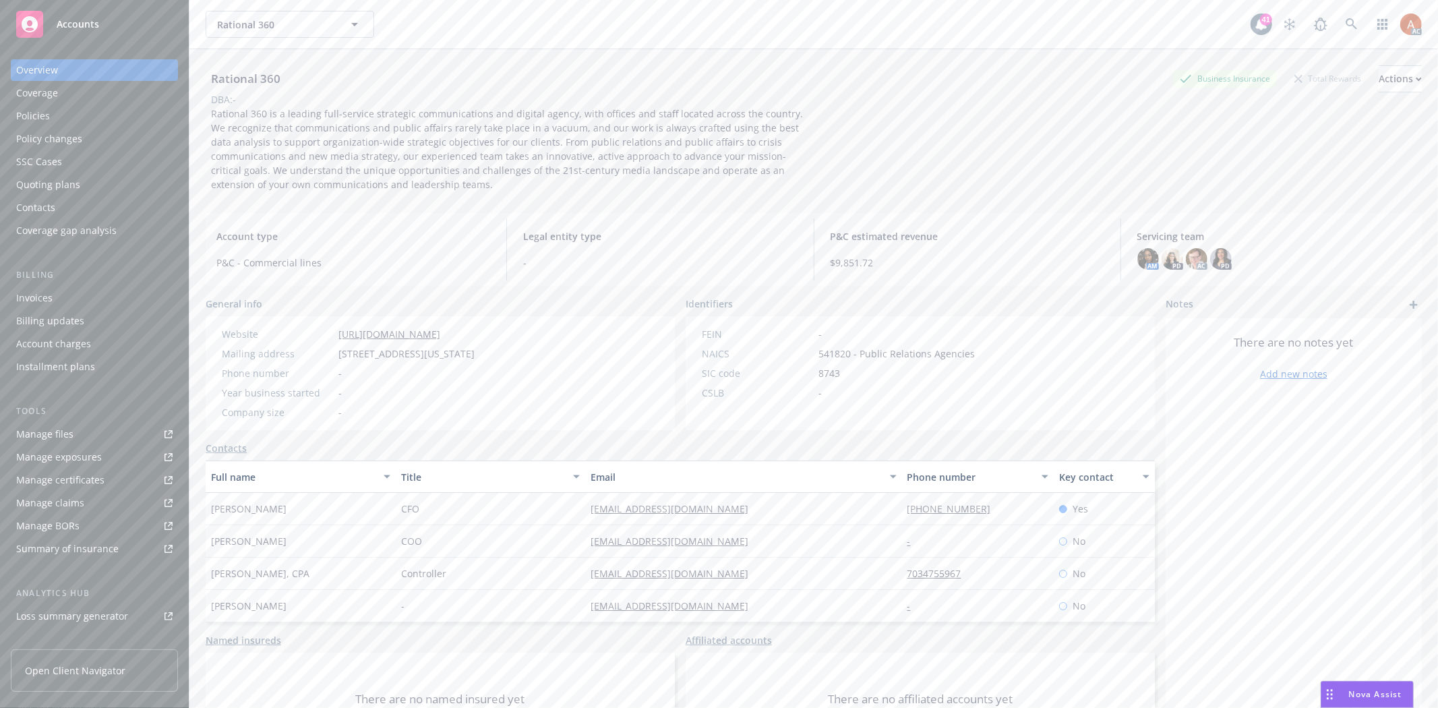
click at [36, 113] on div "Policies" at bounding box center [33, 116] width 34 height 22
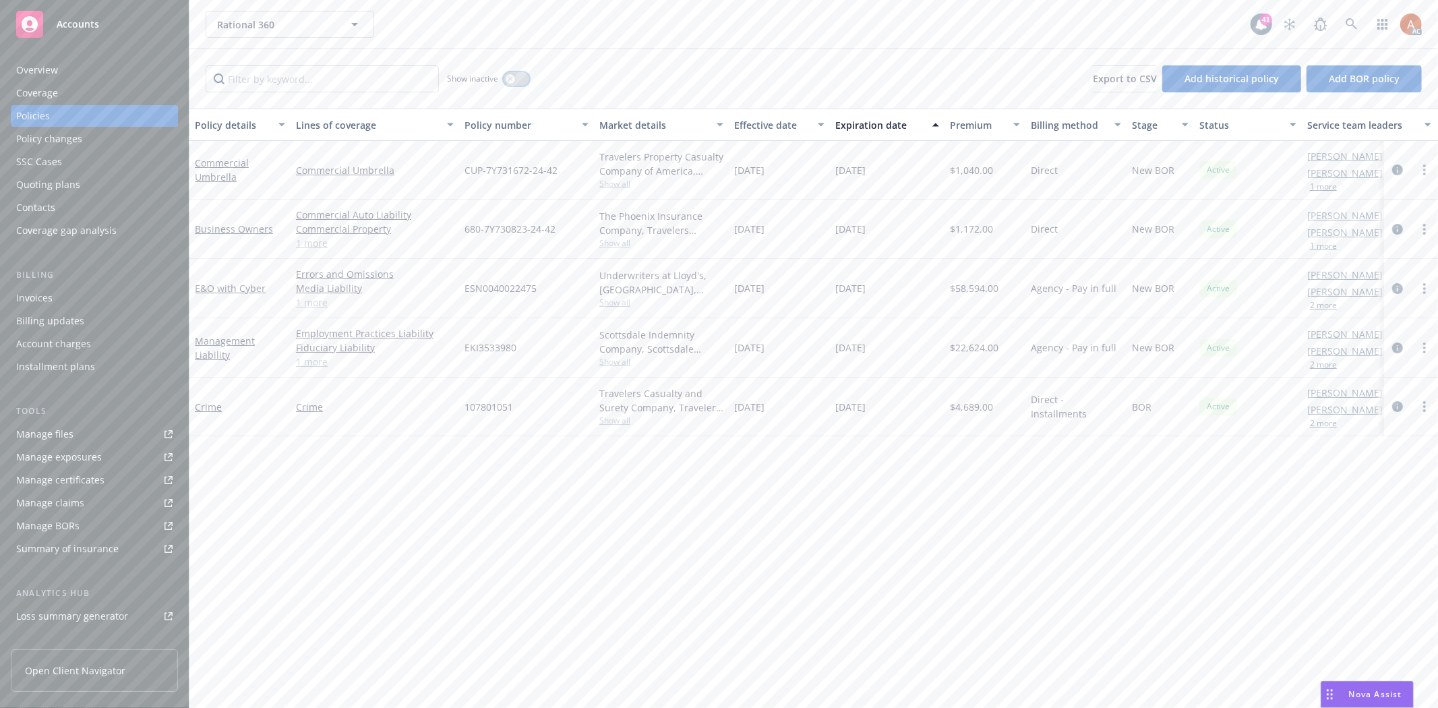
click at [510, 76] on icon "button" at bounding box center [510, 78] width 5 height 5
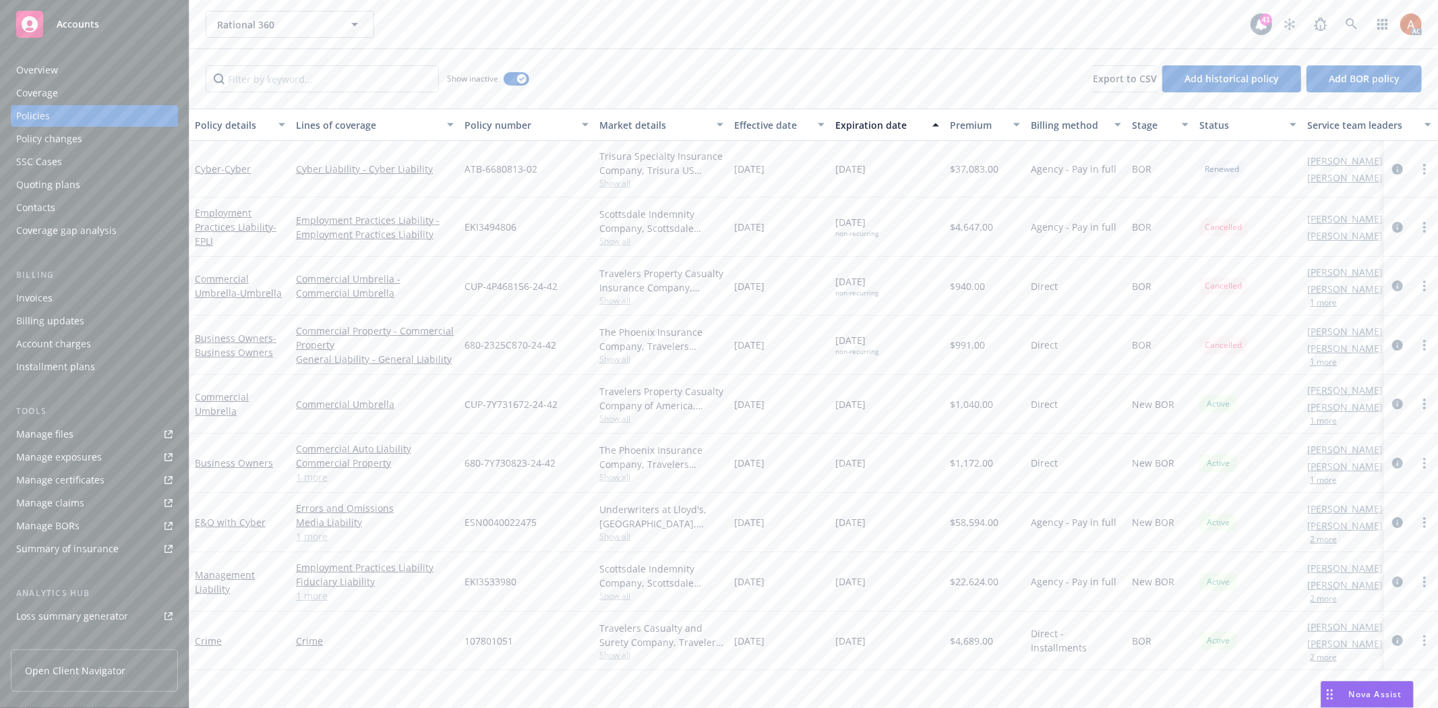
click at [763, 124] on div "Effective date" at bounding box center [772, 125] width 76 height 14
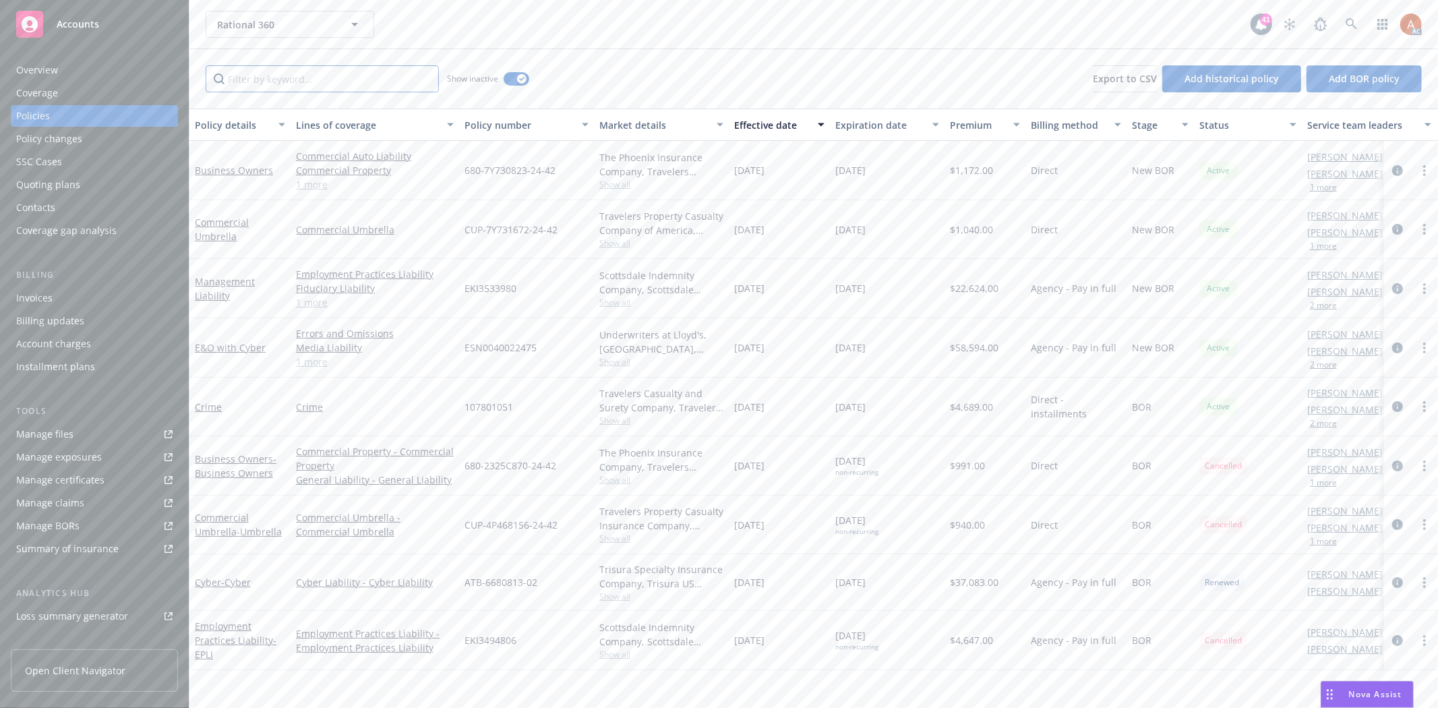
click at [332, 77] on input "Filter by keyword..." at bounding box center [322, 78] width 233 height 27
drag, startPoint x: 753, startPoint y: 473, endPoint x: 889, endPoint y: 460, distance: 136.8
click at [889, 460] on div "Business Owners - Business Owners Commercial Property - Commercial Property Gen…" at bounding box center [840, 465] width 1302 height 59
drag, startPoint x: 738, startPoint y: 528, endPoint x: 887, endPoint y: 520, distance: 149.9
click at [887, 520] on div "Commercial Umbrella - Umbrella Commercial Umbrella - Commercial Umbrella CUP-4P…" at bounding box center [840, 525] width 1302 height 59
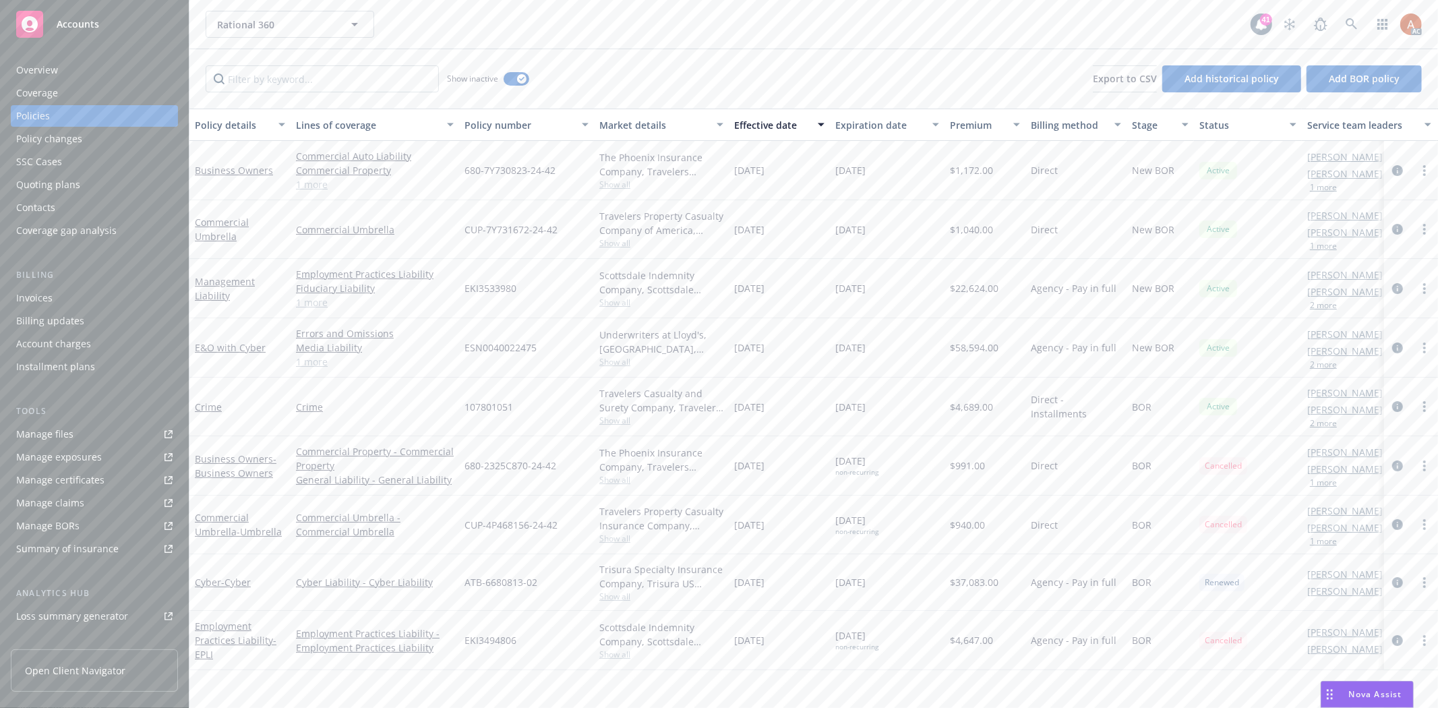
click at [38, 76] on div "Overview" at bounding box center [37, 70] width 42 height 22
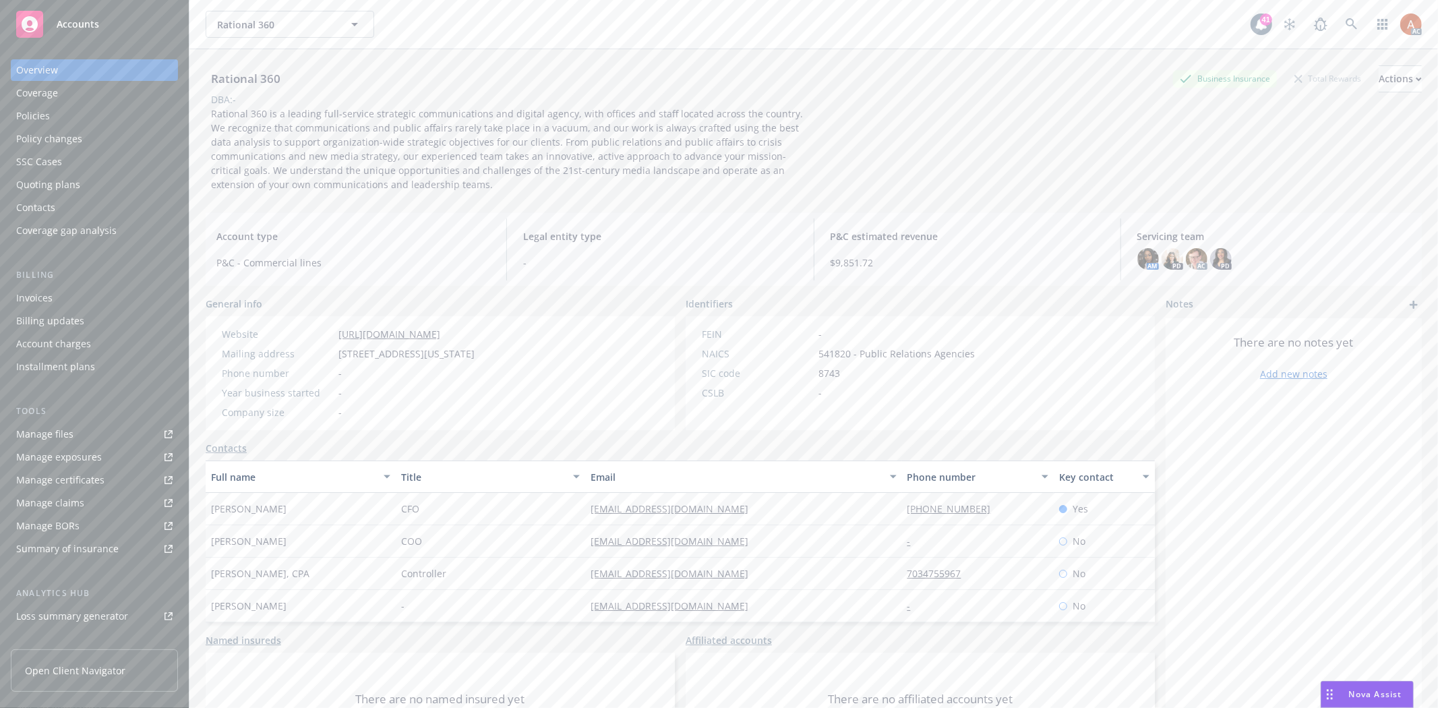
click at [422, 171] on span "Rational 360 is a leading full-service strategic communications and digital age…" at bounding box center [508, 149] width 595 height 84
click at [403, 213] on div "Account type P&C - Commercial lines Legal entity type - P&C estimated revenue $…" at bounding box center [814, 249] width 1217 height 73
drag, startPoint x: 571, startPoint y: 172, endPoint x: 220, endPoint y: 113, distance: 356.3
click at [568, 172] on span "Rational 360 is a leading full-service strategic communications and digital age…" at bounding box center [508, 149] width 595 height 84
click at [1346, 24] on icon at bounding box center [1352, 24] width 12 height 12
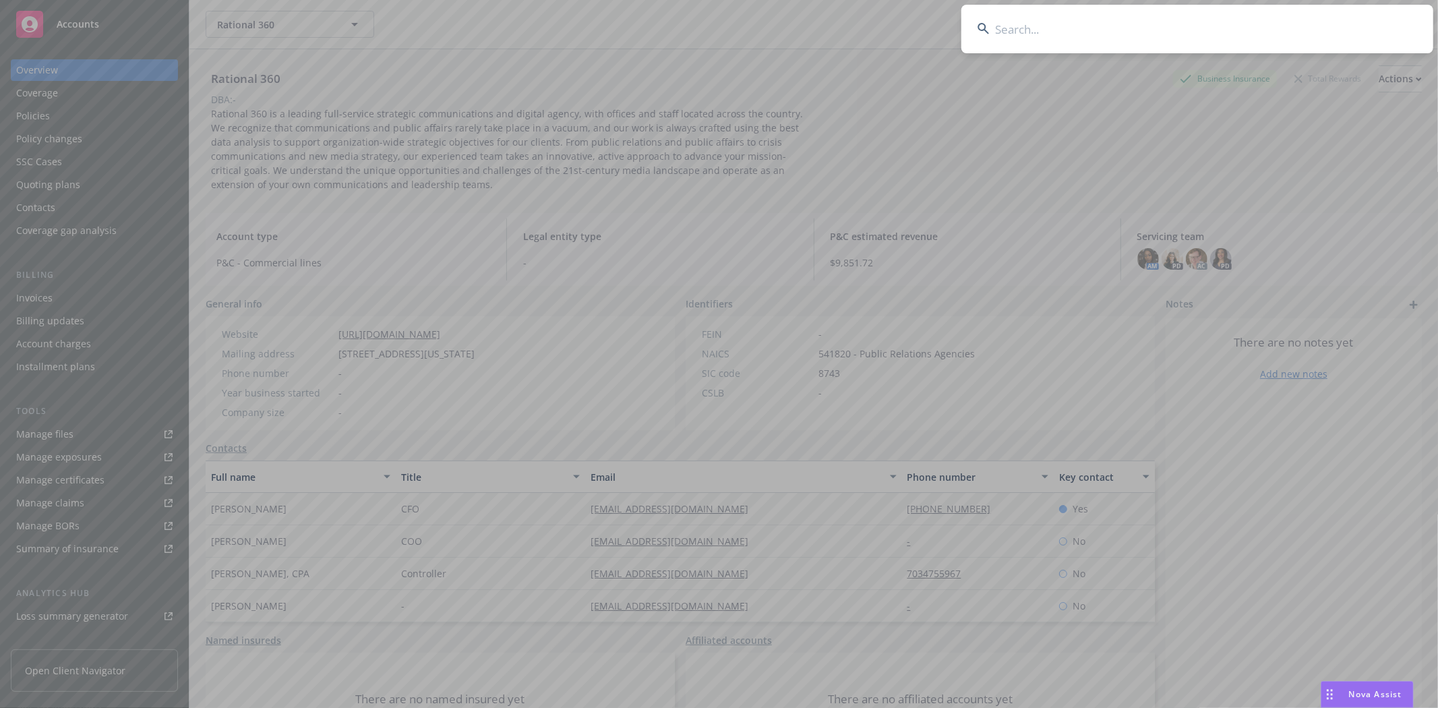
type input "New Metropolitan SRE LLC"
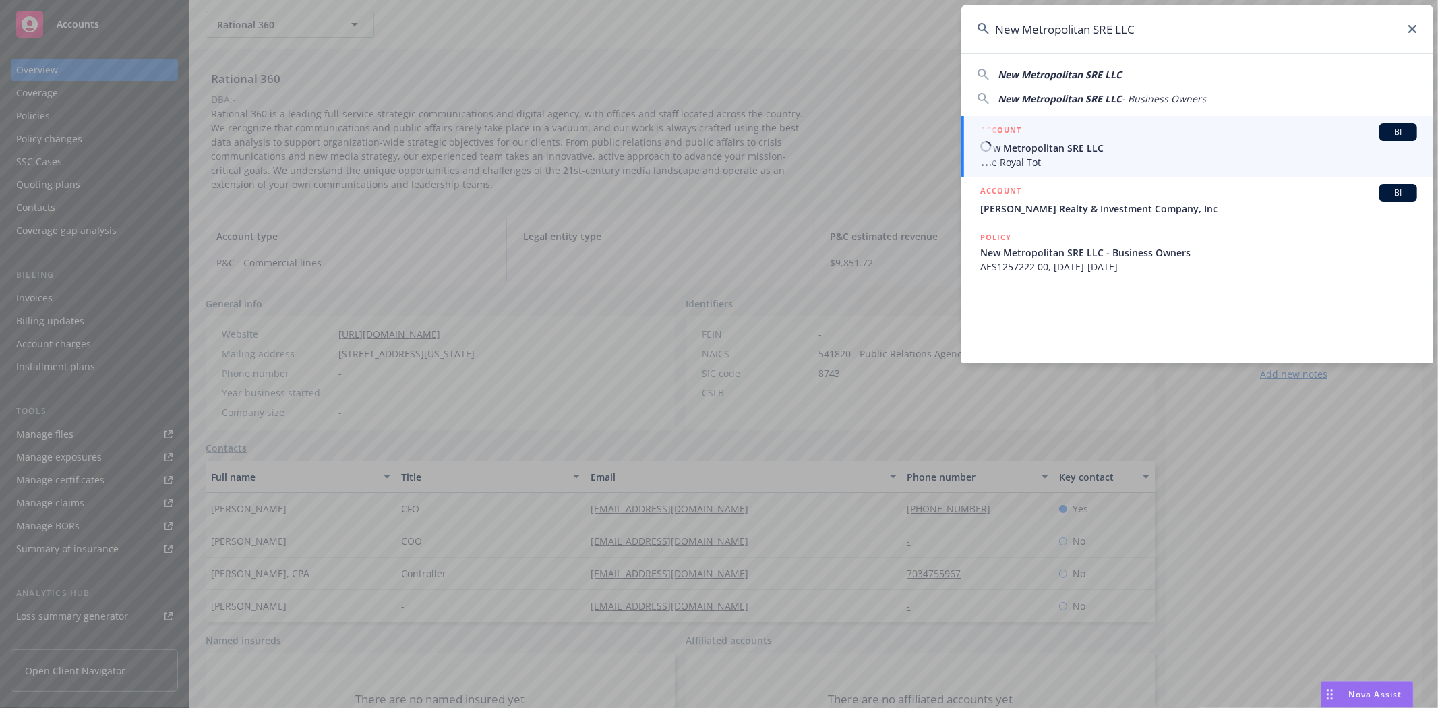
click at [1003, 124] on h5 "ACCOUNT" at bounding box center [1001, 131] width 41 height 16
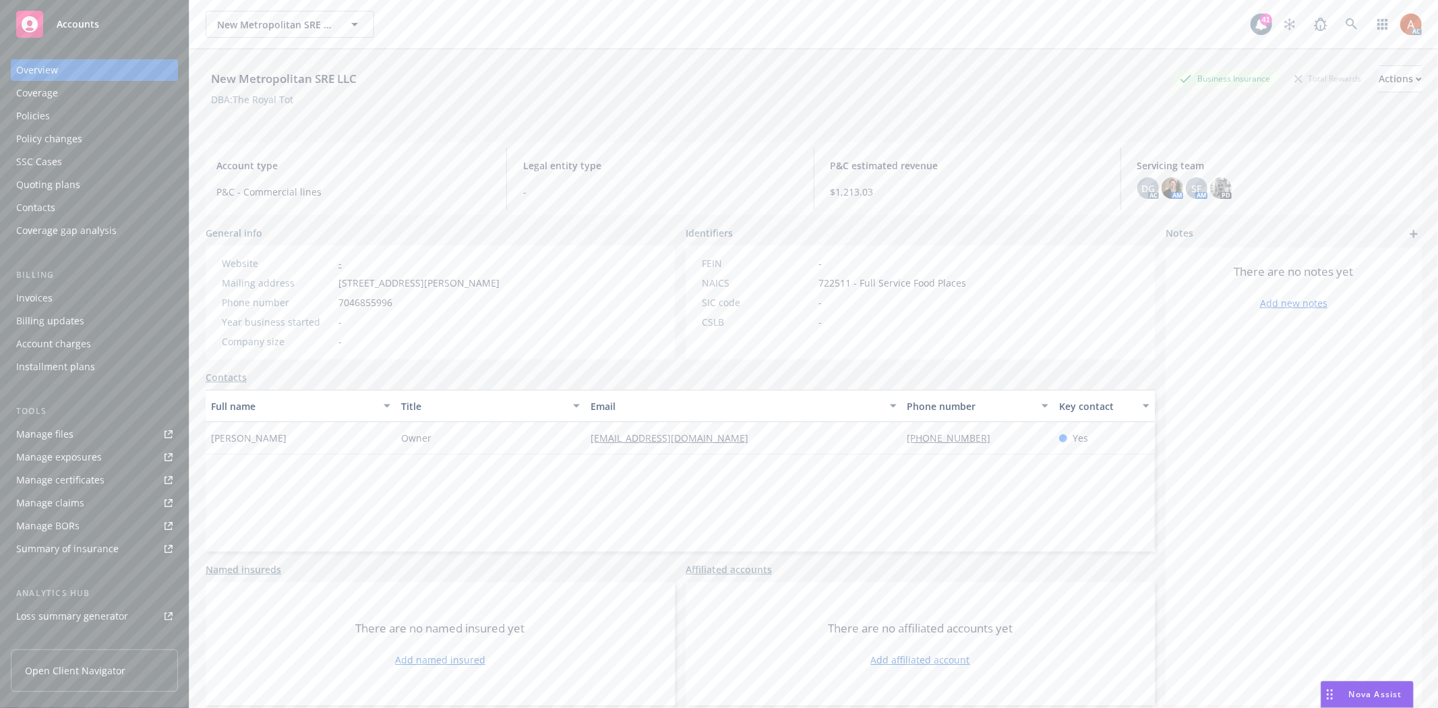
click at [433, 353] on div "Website - Mailing address 933 Louise Avenue, Charlotte, NC, 28204 Phone number …" at bounding box center [361, 302] width 310 height 114
click at [328, 461] on div "Full name Title Email Phone number Key contact Greg Walter Owner gregorywalter@…" at bounding box center [681, 471] width 950 height 162
drag, startPoint x: 221, startPoint y: 434, endPoint x: 279, endPoint y: 435, distance: 58.0
click at [279, 435] on div "Greg Walter" at bounding box center [301, 438] width 190 height 32
click at [288, 500] on div "Full name Title Email Phone number Key contact Greg Walter Owner gregorywalter@…" at bounding box center [681, 471] width 950 height 162
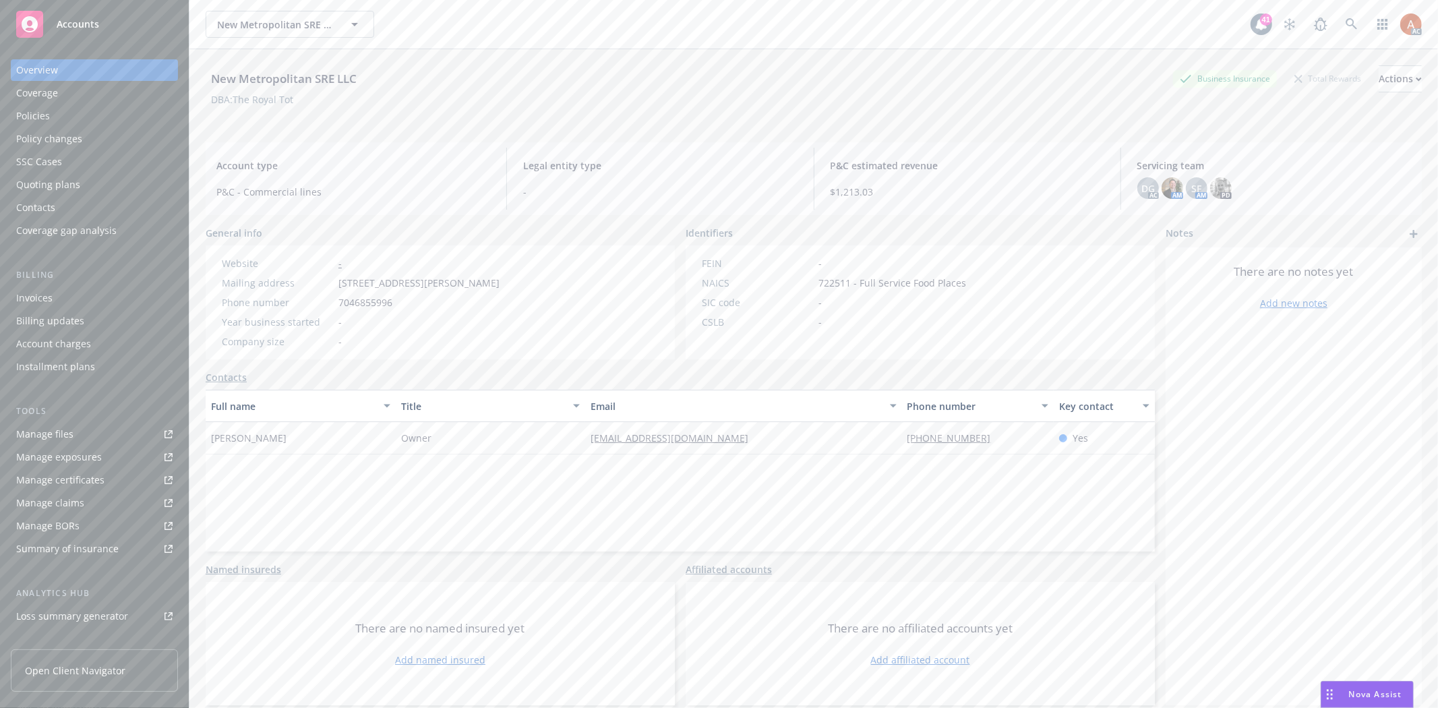
click at [448, 504] on div "Full name Title Email Phone number Key contact Greg Walter Owner gregorywalter@…" at bounding box center [681, 471] width 950 height 162
click at [264, 102] on div "DBA: The Royal Tot" at bounding box center [252, 99] width 82 height 14
click at [382, 194] on span "P&C - Commercial lines" at bounding box center [353, 192] width 274 height 14
click at [37, 117] on div "Policies" at bounding box center [33, 116] width 34 height 22
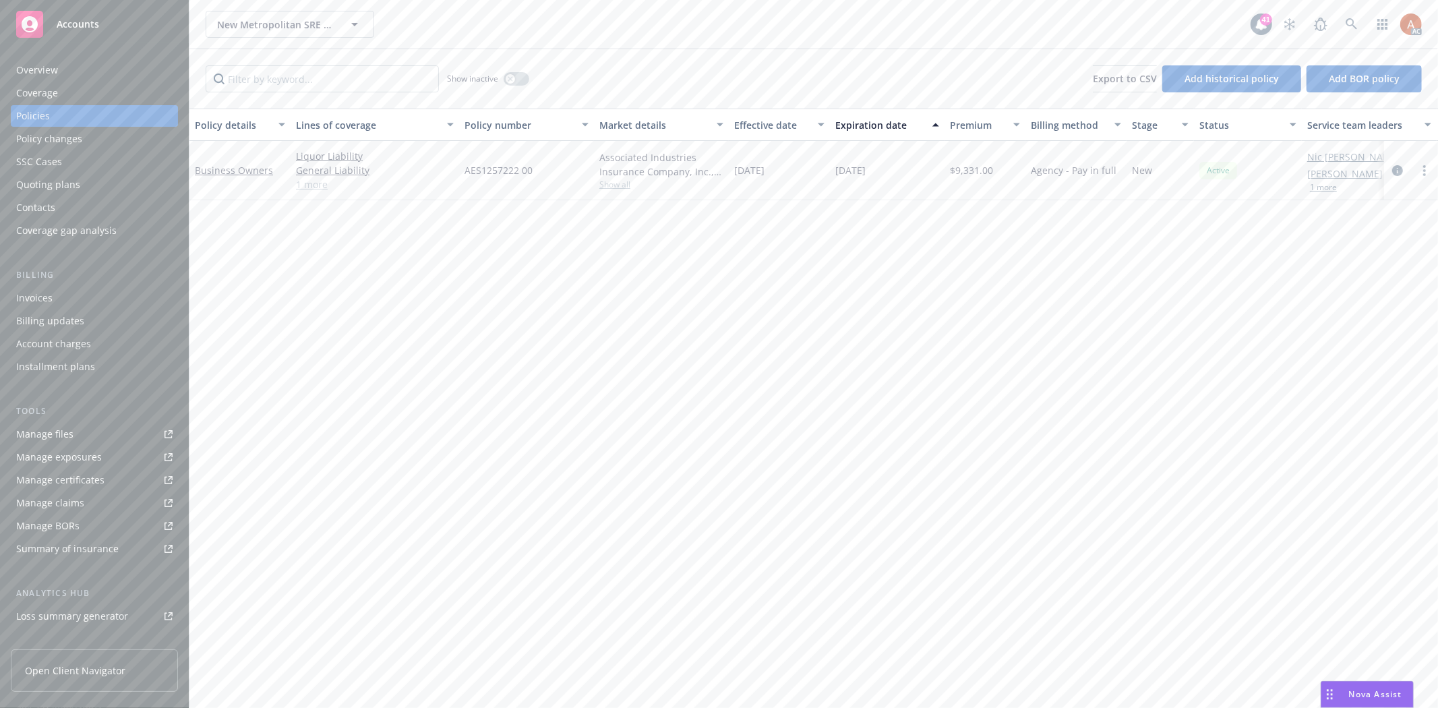
click at [316, 185] on link "1 more" at bounding box center [375, 184] width 158 height 14
click at [1397, 176] on icon "circleInformation" at bounding box center [1398, 177] width 11 height 11
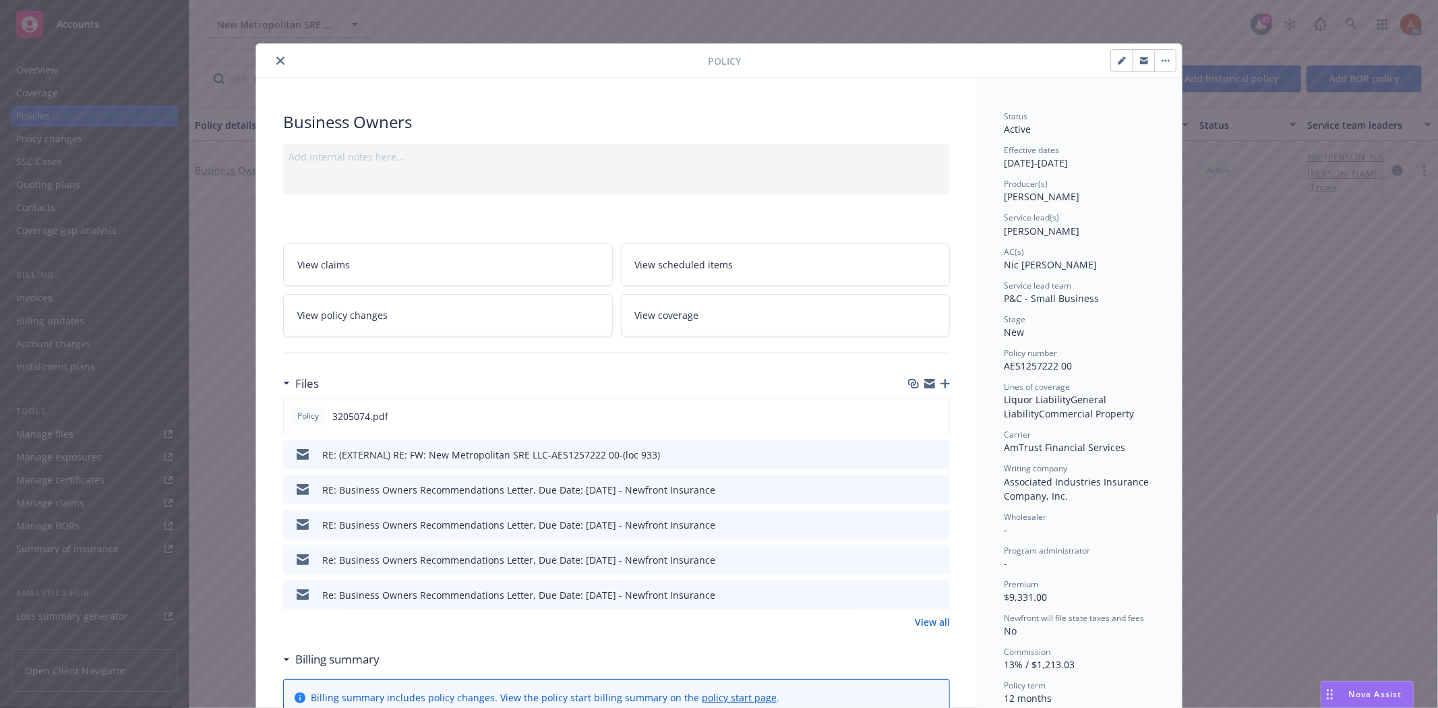
scroll to position [150, 0]
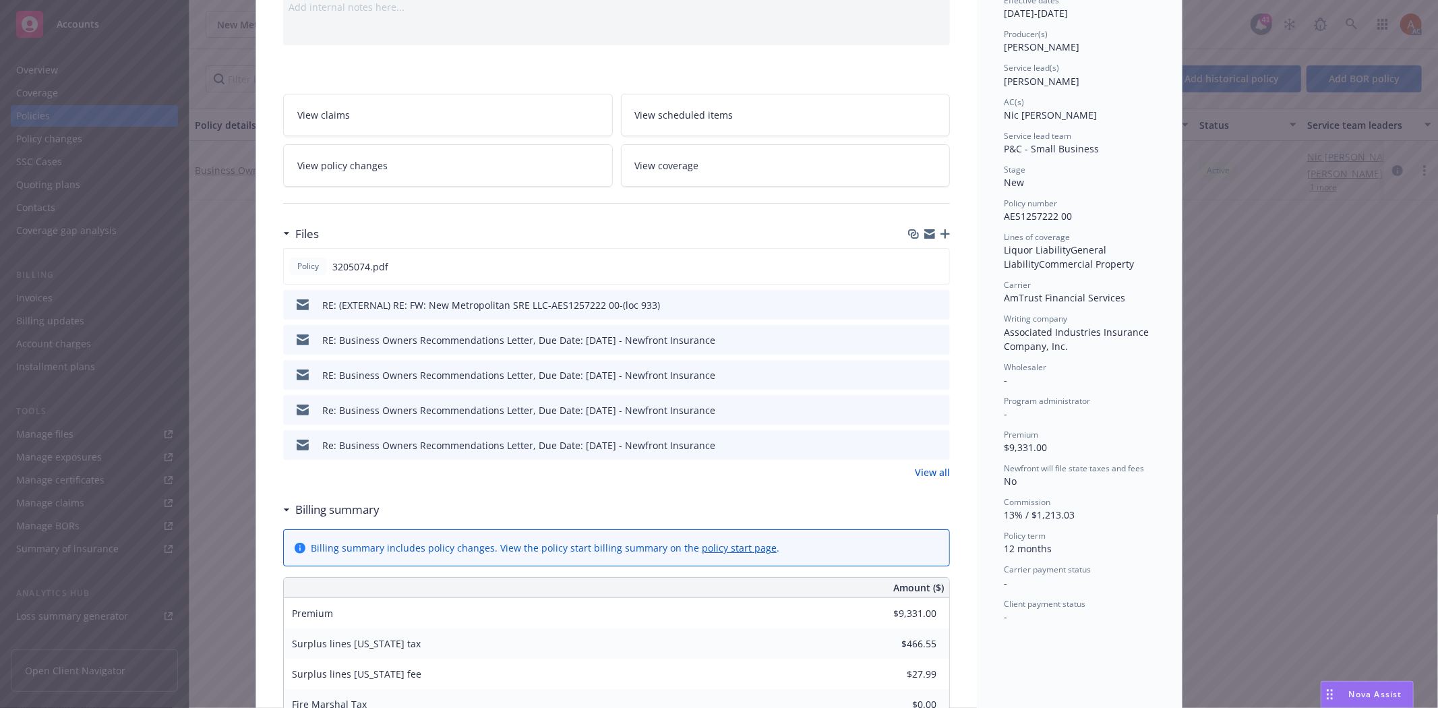
click at [925, 469] on link "View all" at bounding box center [932, 472] width 35 height 14
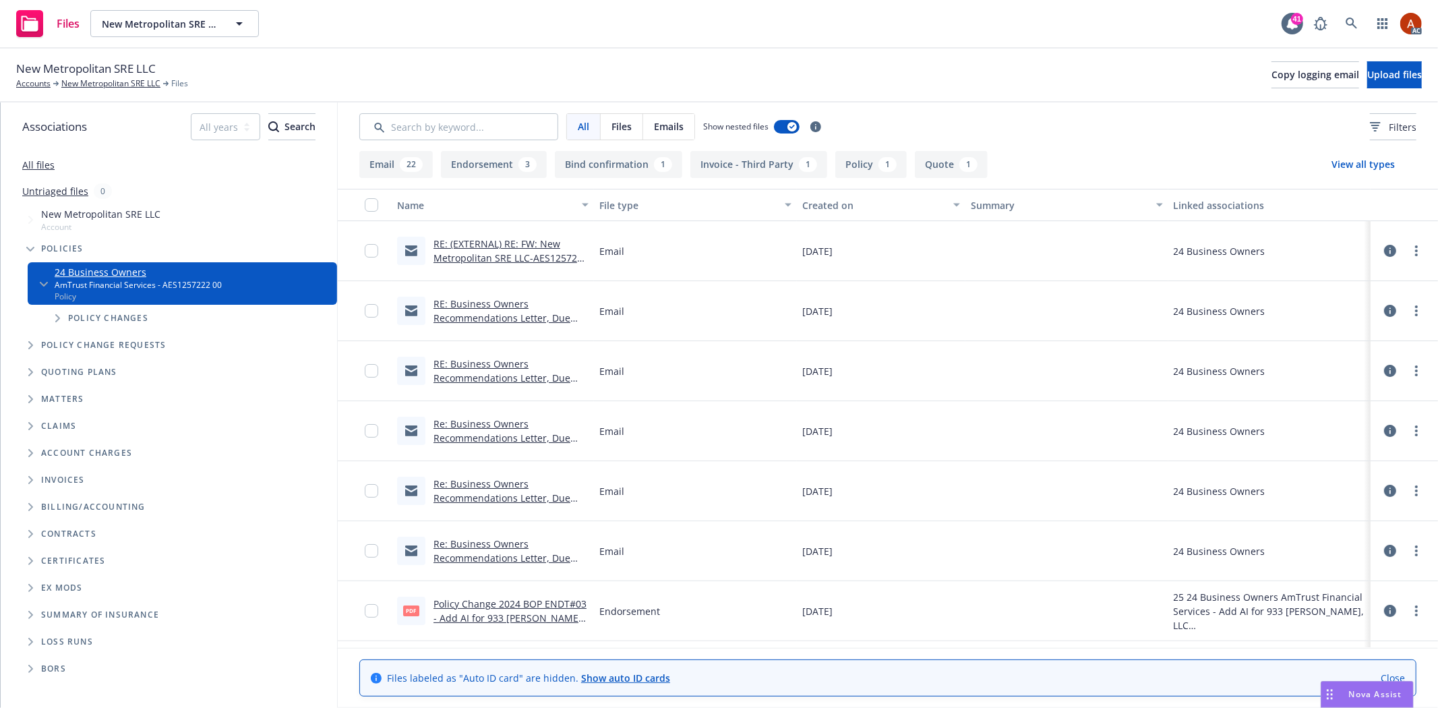
click at [517, 170] on button "Endorsement 3" at bounding box center [494, 164] width 106 height 27
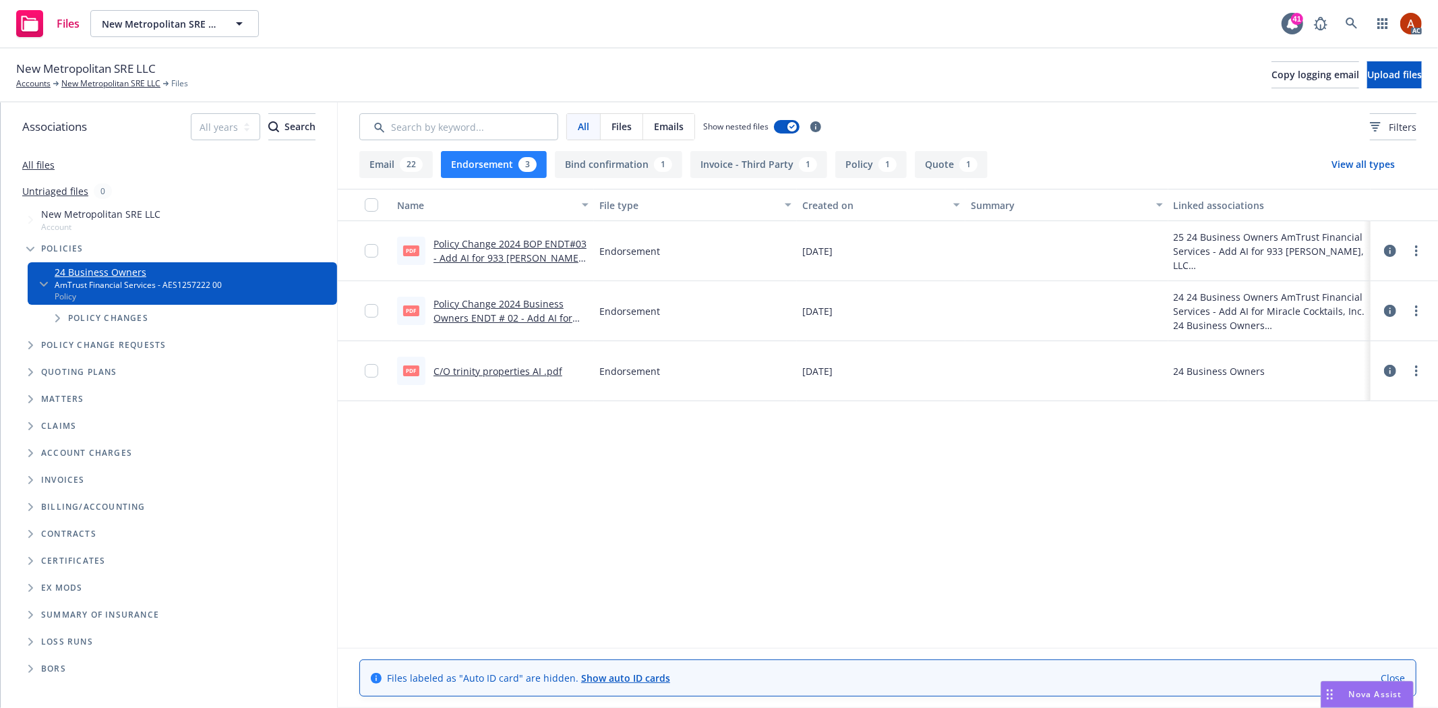
click at [482, 245] on link "Policy Change 2024 BOP ENDT#03 - Add AI for 933 Louise, LLC.pdf" at bounding box center [510, 257] width 153 height 41
click at [493, 302] on link "Policy Change 2024 Business Owners ENDT # 02 - Add AI for Miracle Cocktails, In…" at bounding box center [503, 317] width 139 height 41
click at [476, 373] on link "C/O trinity properties AI .pdf" at bounding box center [498, 371] width 129 height 13
click at [854, 169] on button "Policy 1" at bounding box center [871, 164] width 71 height 27
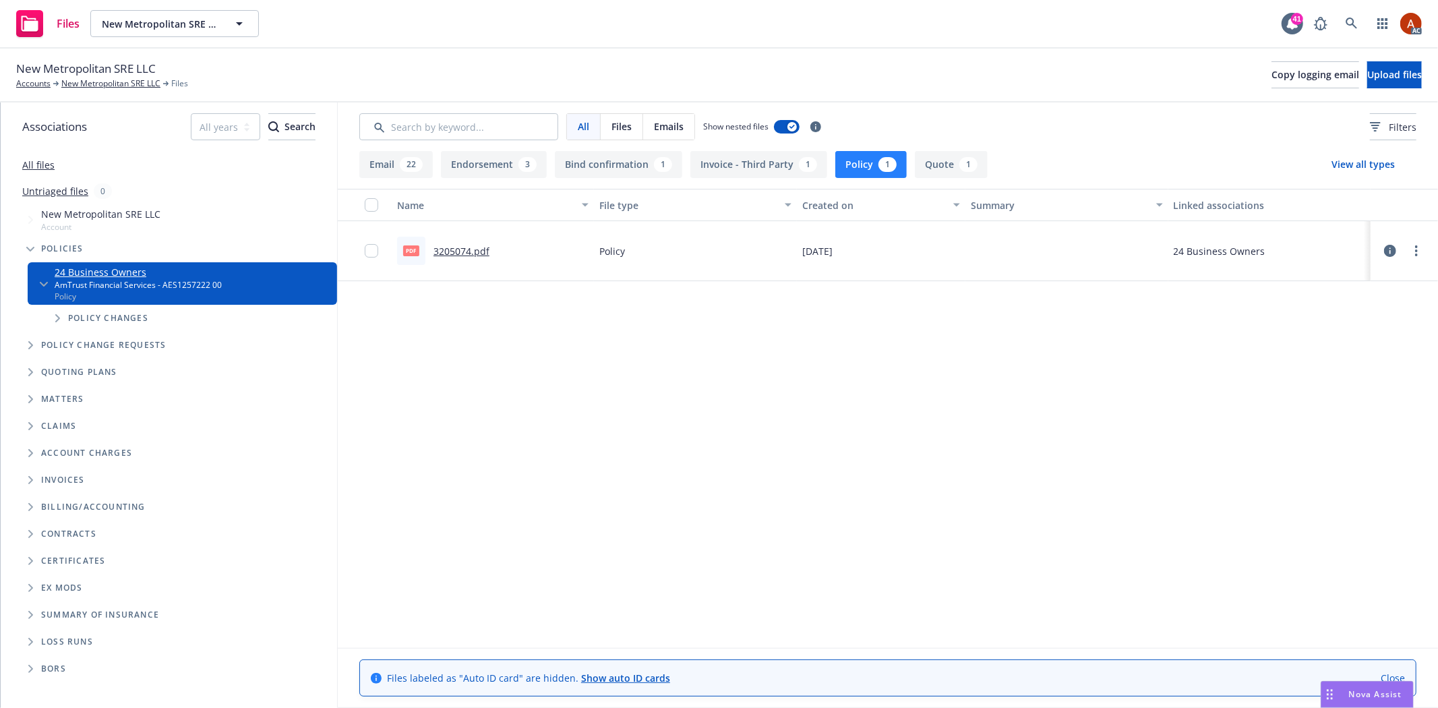
click at [463, 248] on link "3205074.pdf" at bounding box center [462, 251] width 56 height 13
click at [125, 85] on link "New Metropolitan SRE LLC" at bounding box center [110, 84] width 99 height 12
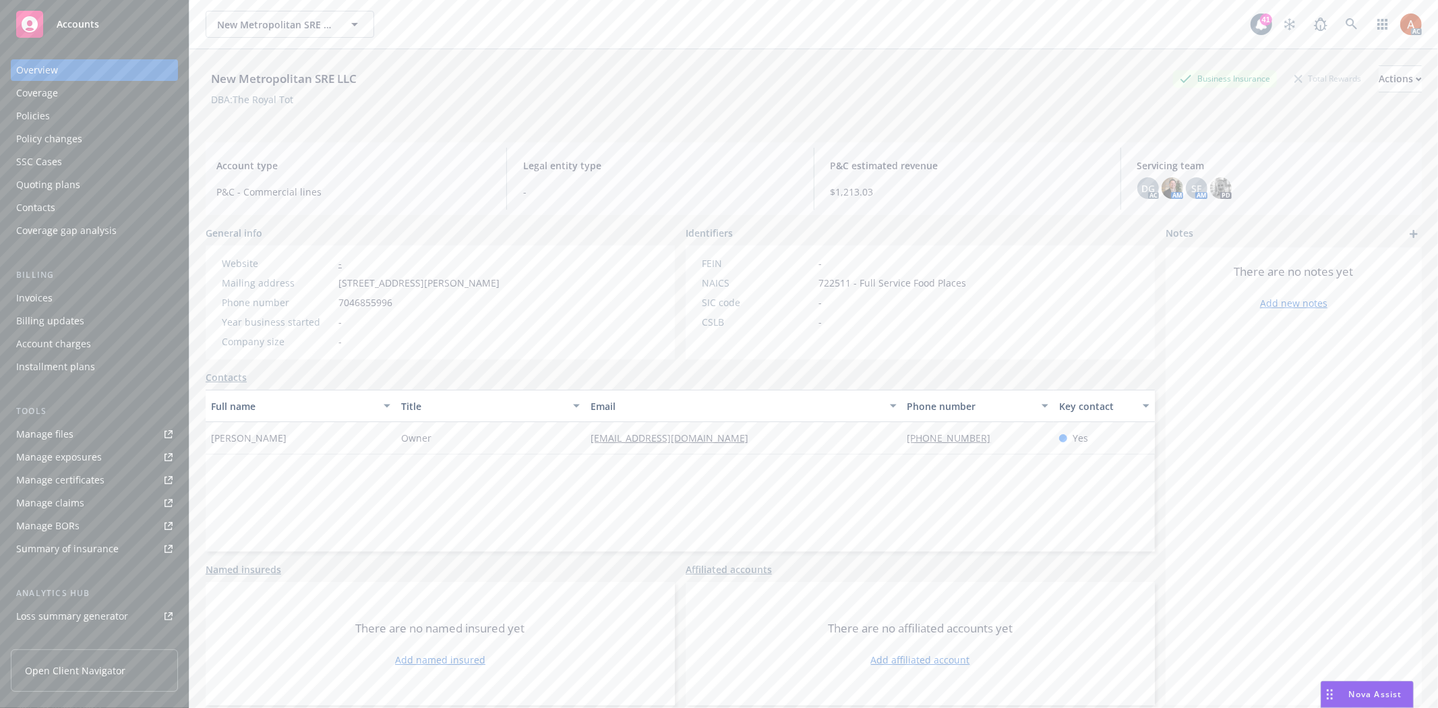
click at [36, 113] on div "Policies" at bounding box center [33, 116] width 34 height 22
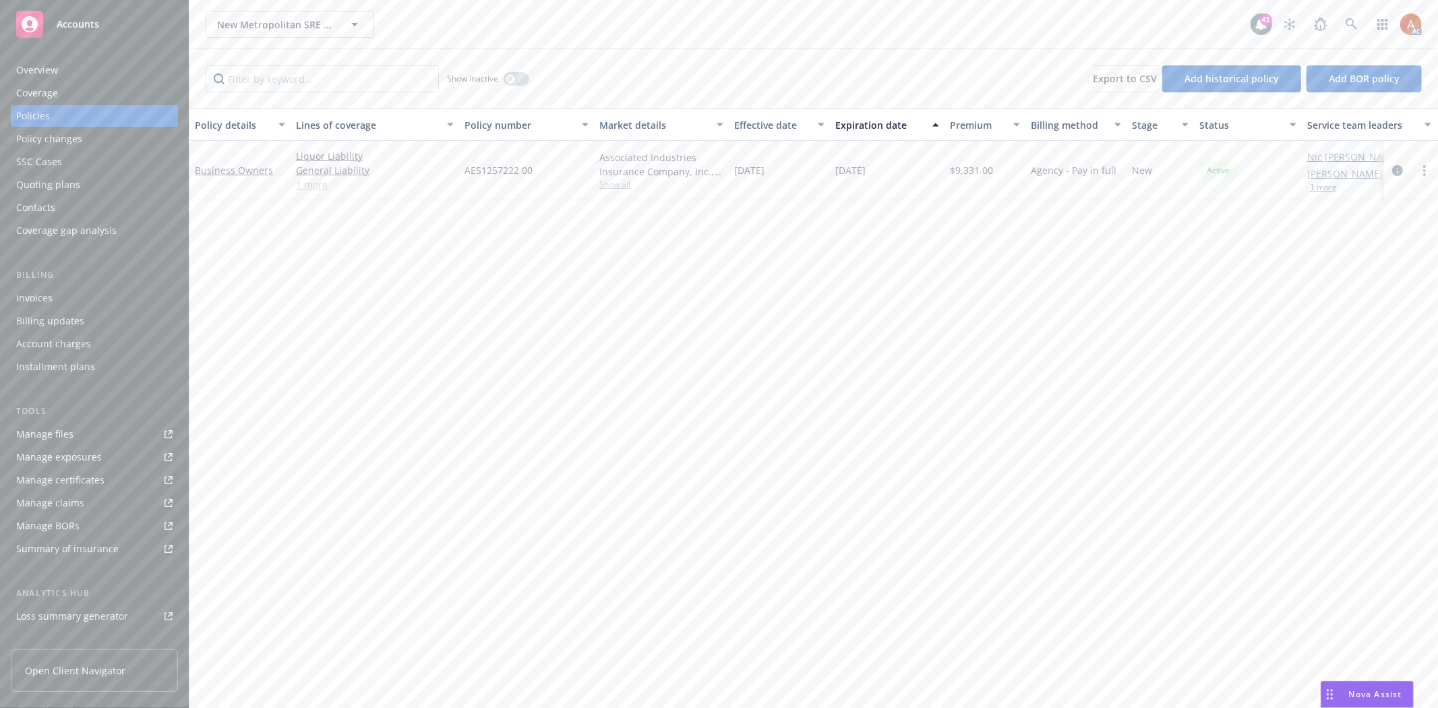
click at [614, 185] on span "Show all" at bounding box center [662, 184] width 124 height 11
drag, startPoint x: 462, startPoint y: 263, endPoint x: 593, endPoint y: 266, distance: 131.5
click at [593, 266] on div "Writing company Associated Industries Insurance Company, Inc. Carrier AmTrust F…" at bounding box center [588, 271] width 270 height 151
copy span "AmTrust Financial Services"
click at [501, 169] on span "AES1257222 00" at bounding box center [499, 170] width 68 height 14
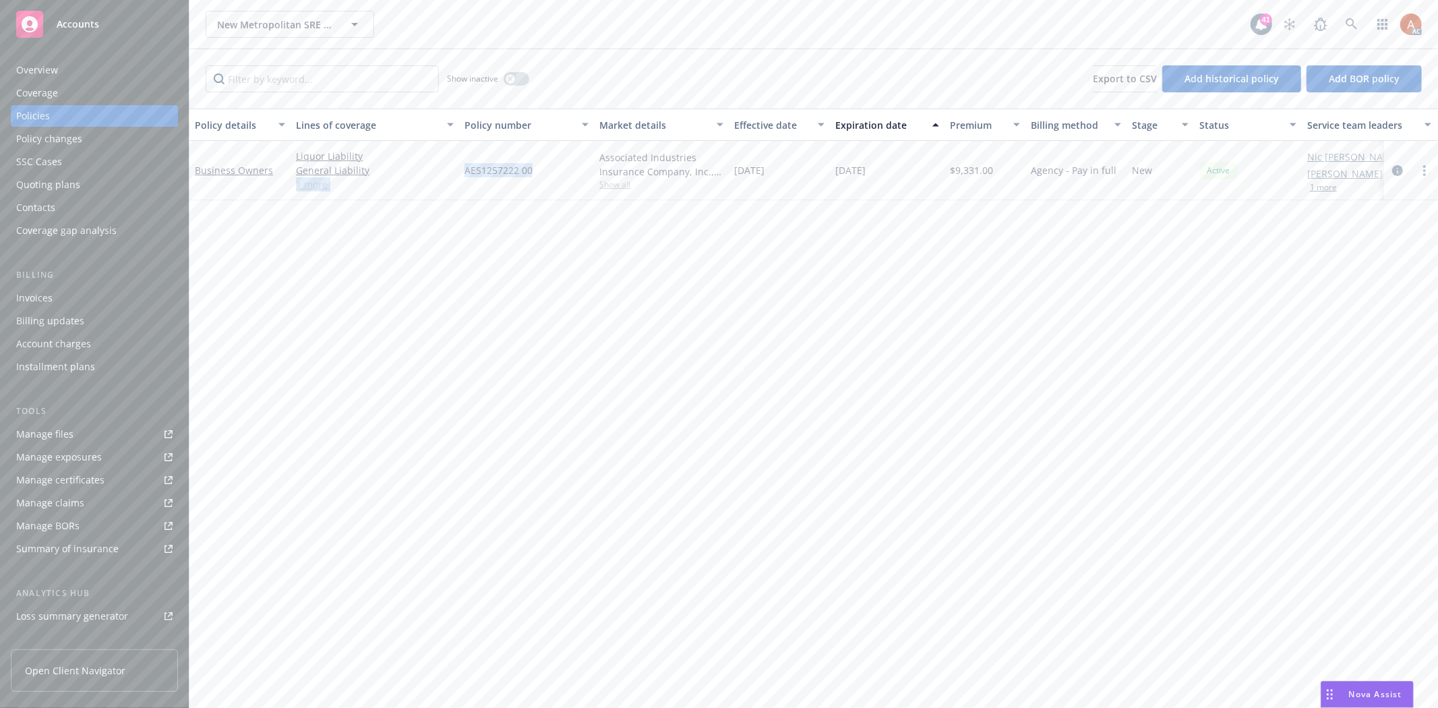
drag, startPoint x: 455, startPoint y: 165, endPoint x: 539, endPoint y: 167, distance: 84.3
click at [539, 167] on div "Business Owners Liquor Liability General Liability Commercial Property 1 more A…" at bounding box center [840, 170] width 1302 height 59
click at [473, 191] on div "AES1257222 00" at bounding box center [526, 170] width 135 height 59
drag, startPoint x: 463, startPoint y: 167, endPoint x: 548, endPoint y: 172, distance: 84.5
click at [548, 172] on div "AES1257222 00" at bounding box center [526, 170] width 135 height 59
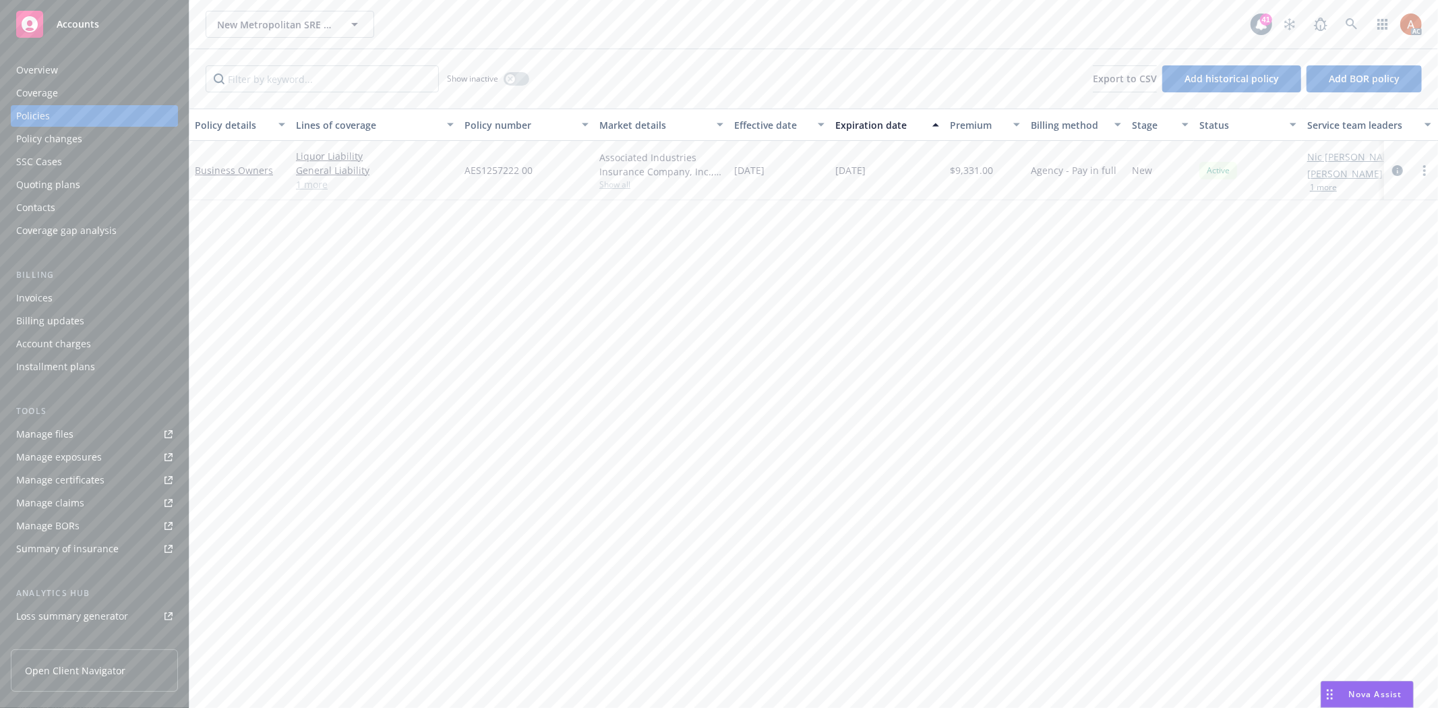
click at [976, 167] on span "$9,331.00" at bounding box center [971, 170] width 43 height 14
copy span "9,331.00"
click at [23, 71] on div "Overview" at bounding box center [37, 70] width 42 height 22
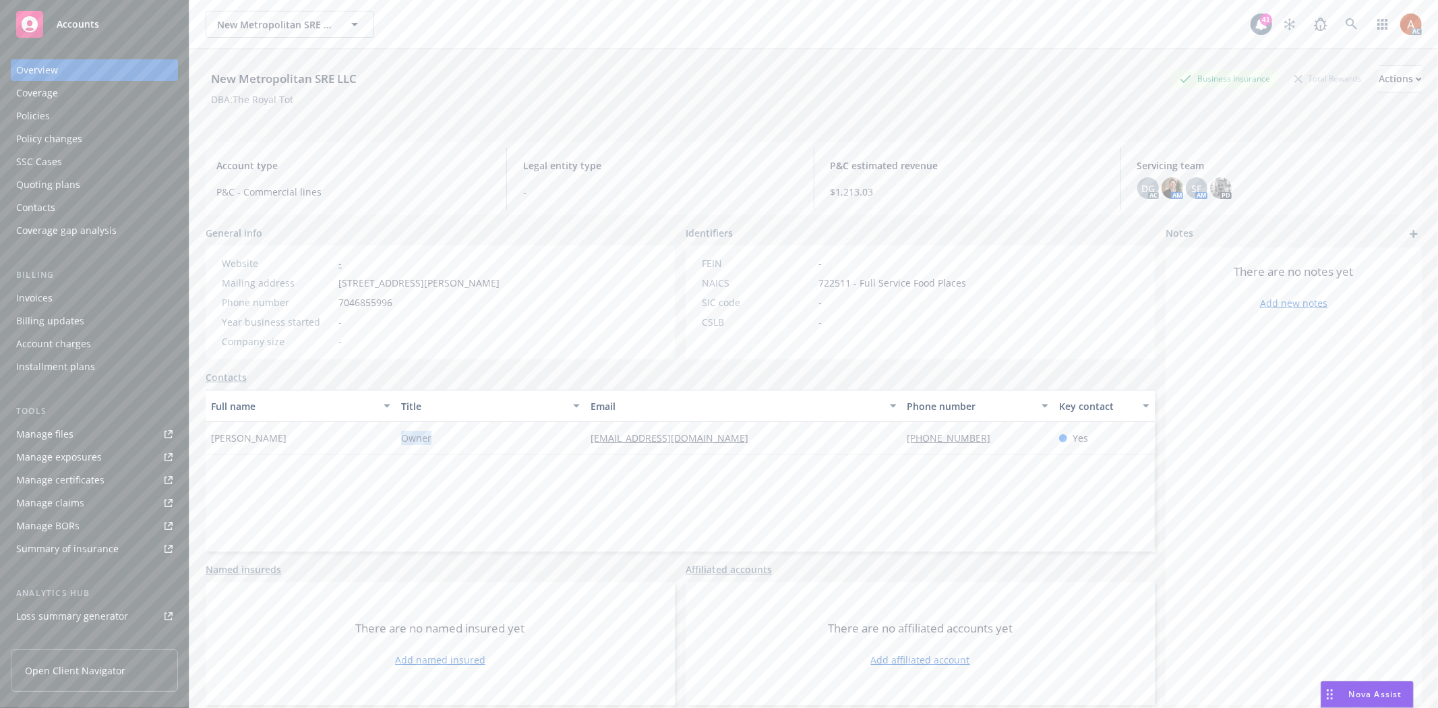
drag, startPoint x: 399, startPoint y: 434, endPoint x: 442, endPoint y: 437, distance: 43.3
click at [442, 437] on div "Owner" at bounding box center [491, 438] width 190 height 32
copy span "Owner"
drag, startPoint x: 436, startPoint y: 201, endPoint x: 452, endPoint y: 10, distance: 191.5
click at [436, 200] on div "Account type P&C - Commercial lines" at bounding box center [353, 179] width 295 height 62
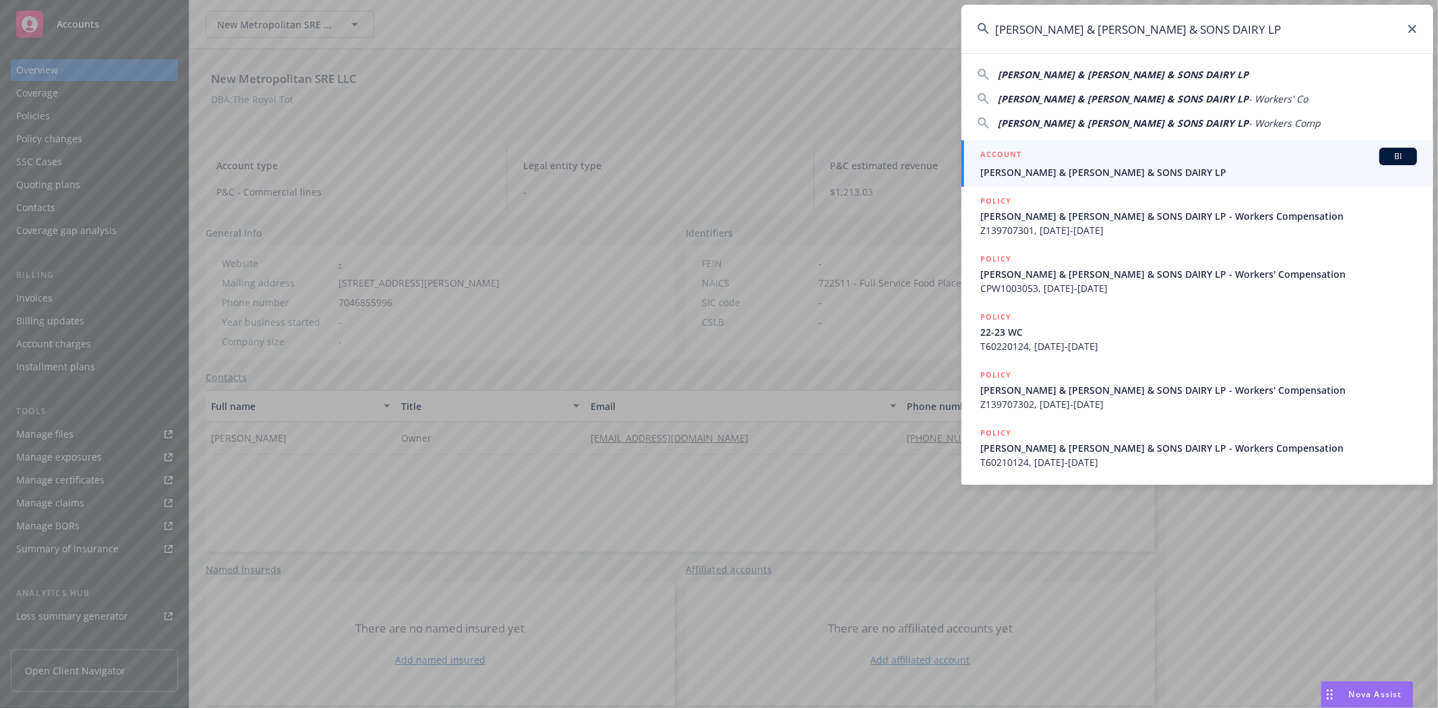
type input "[PERSON_NAME] & [PERSON_NAME] & SONS DAIRY LP"
click at [1001, 154] on h5 "ACCOUNT" at bounding box center [1001, 156] width 41 height 16
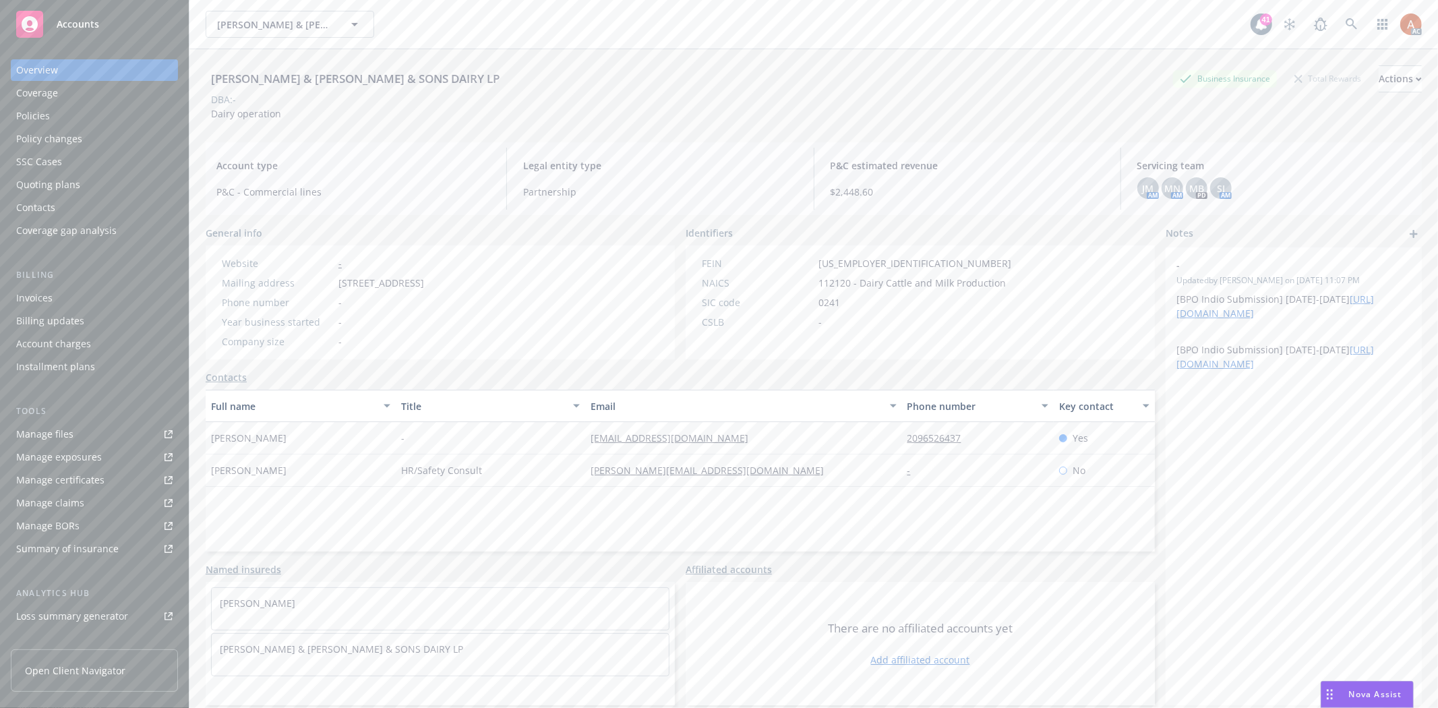
click at [32, 113] on div "Policies" at bounding box center [33, 116] width 34 height 22
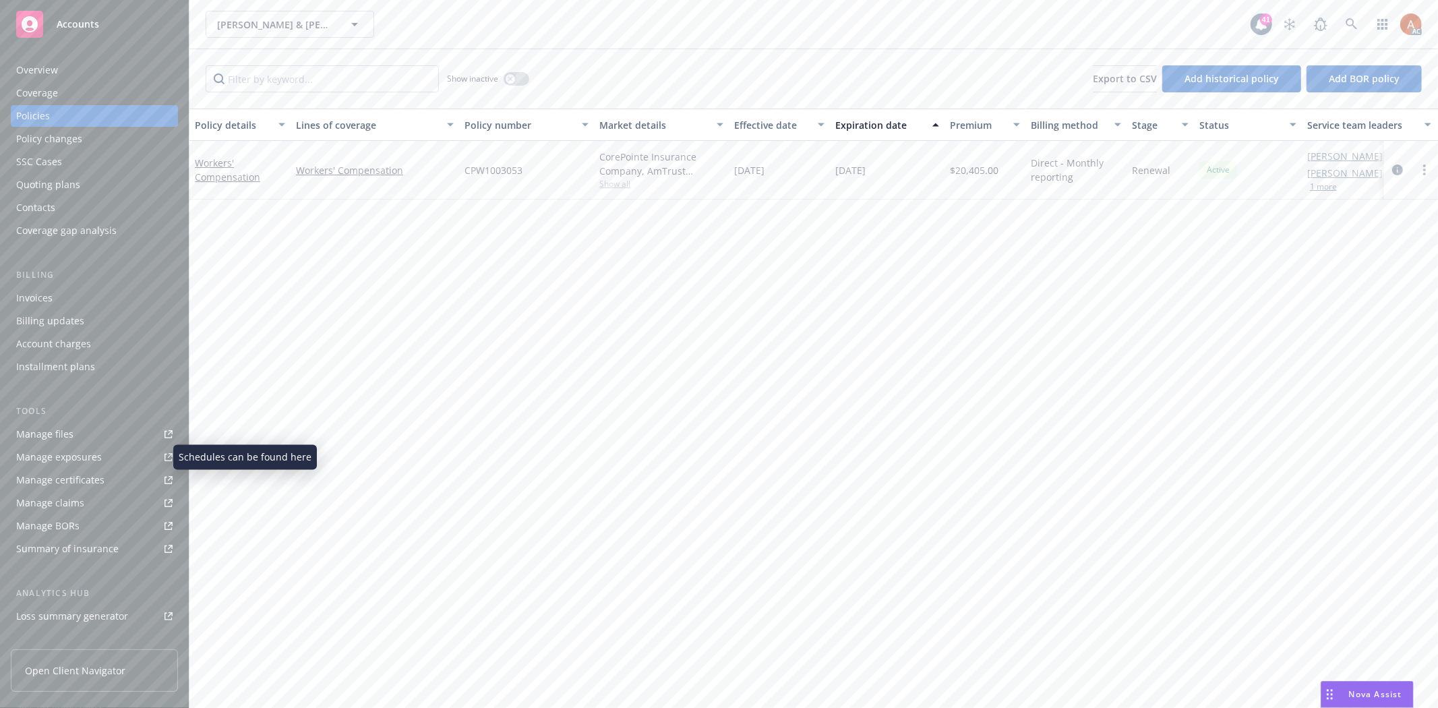
click at [75, 453] on div "Manage exposures" at bounding box center [59, 457] width 86 height 22
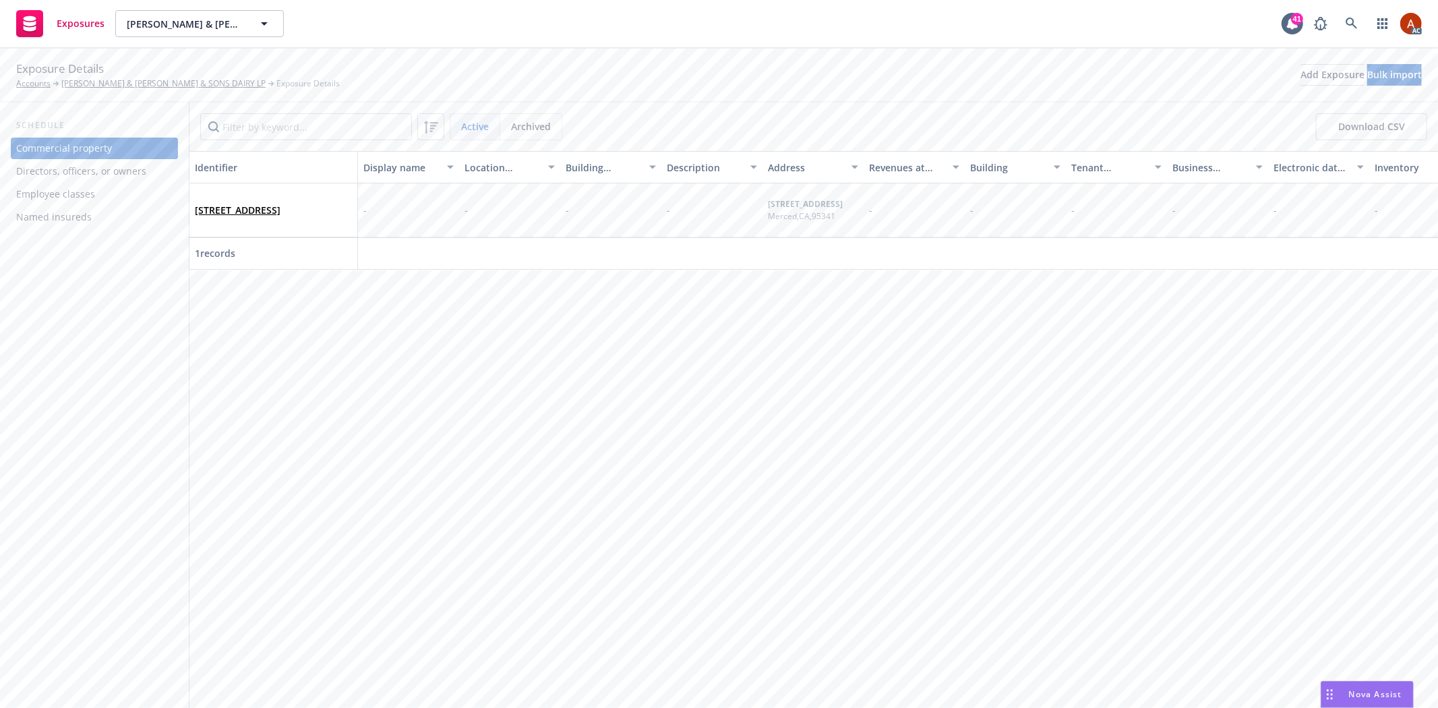
click at [86, 173] on div "Directors, officers, or owners" at bounding box center [81, 172] width 130 height 22
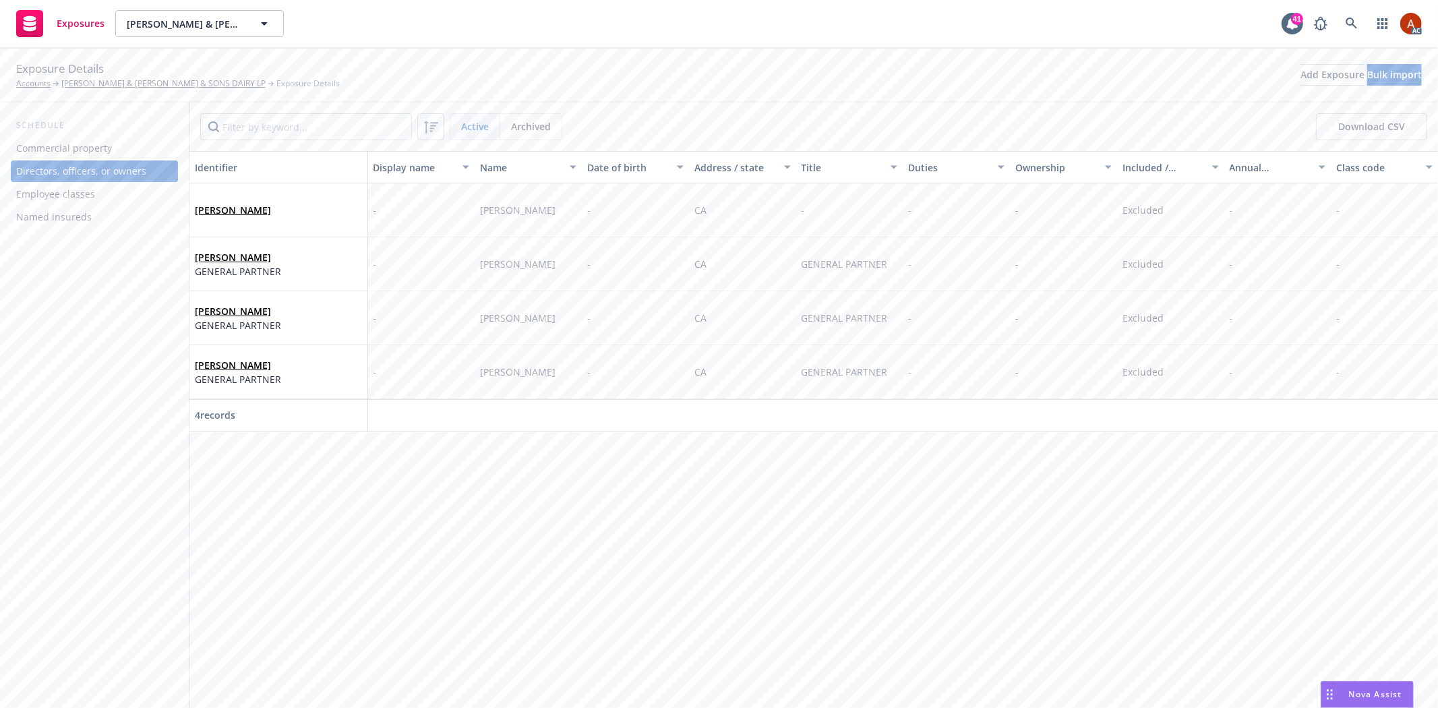
click at [57, 196] on div "Employee classes" at bounding box center [55, 194] width 79 height 22
